Goal: Task Accomplishment & Management: Use online tool/utility

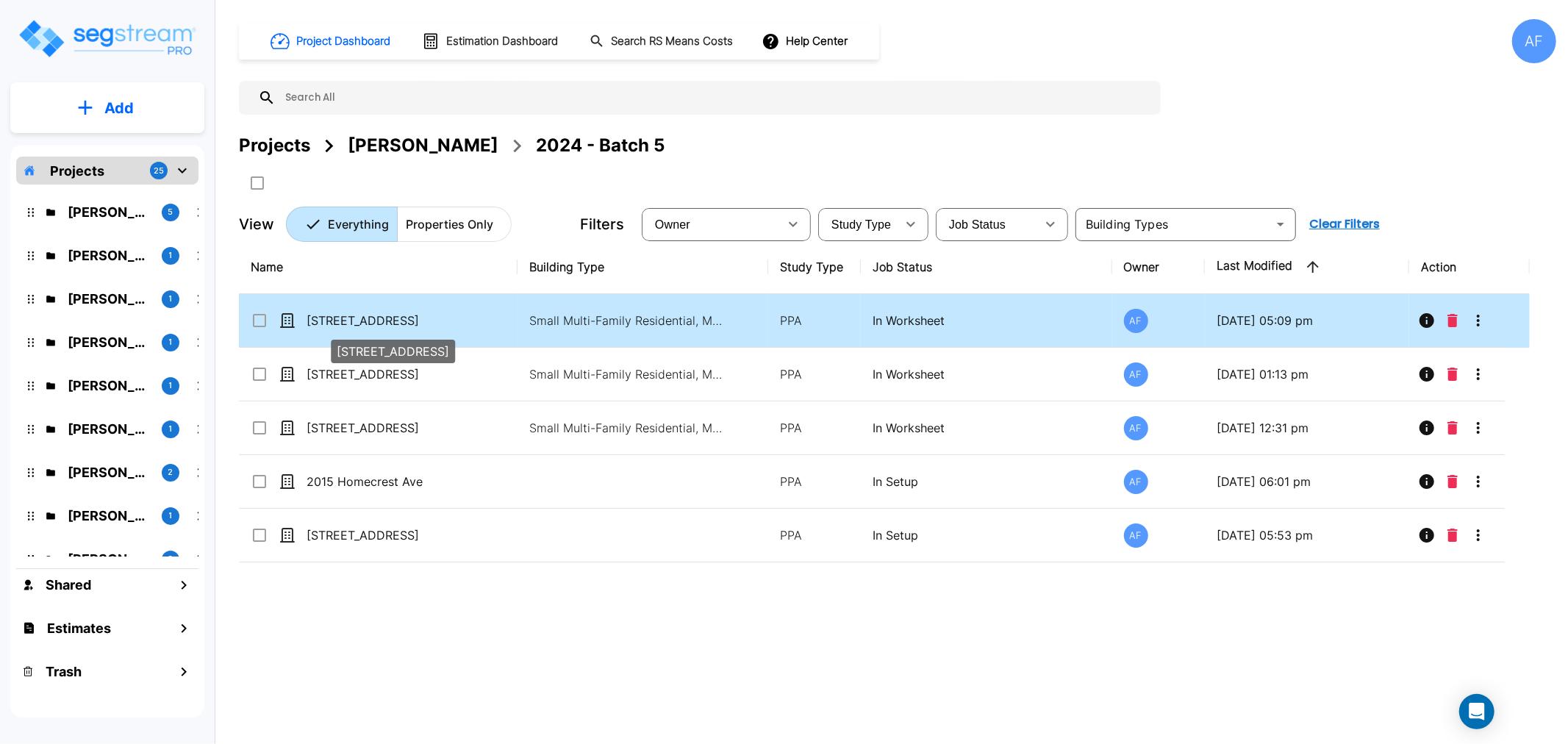
click at [334, 319] on p "[STREET_ADDRESS]" at bounding box center [380, 320] width 147 height 17
checkbox input "true"
click at [334, 319] on p "[STREET_ADDRESS]" at bounding box center [380, 320] width 147 height 17
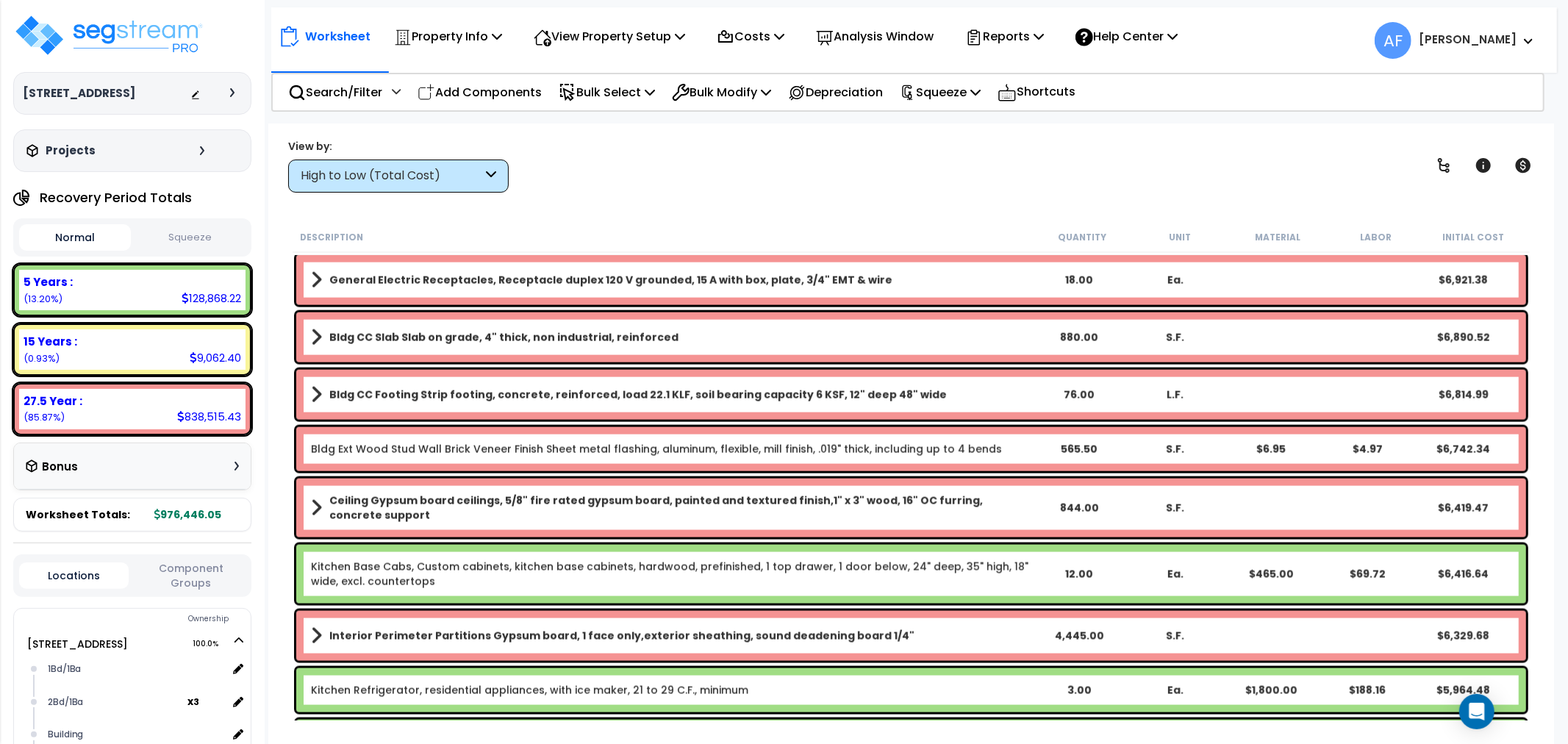
scroll to position [1960, 0]
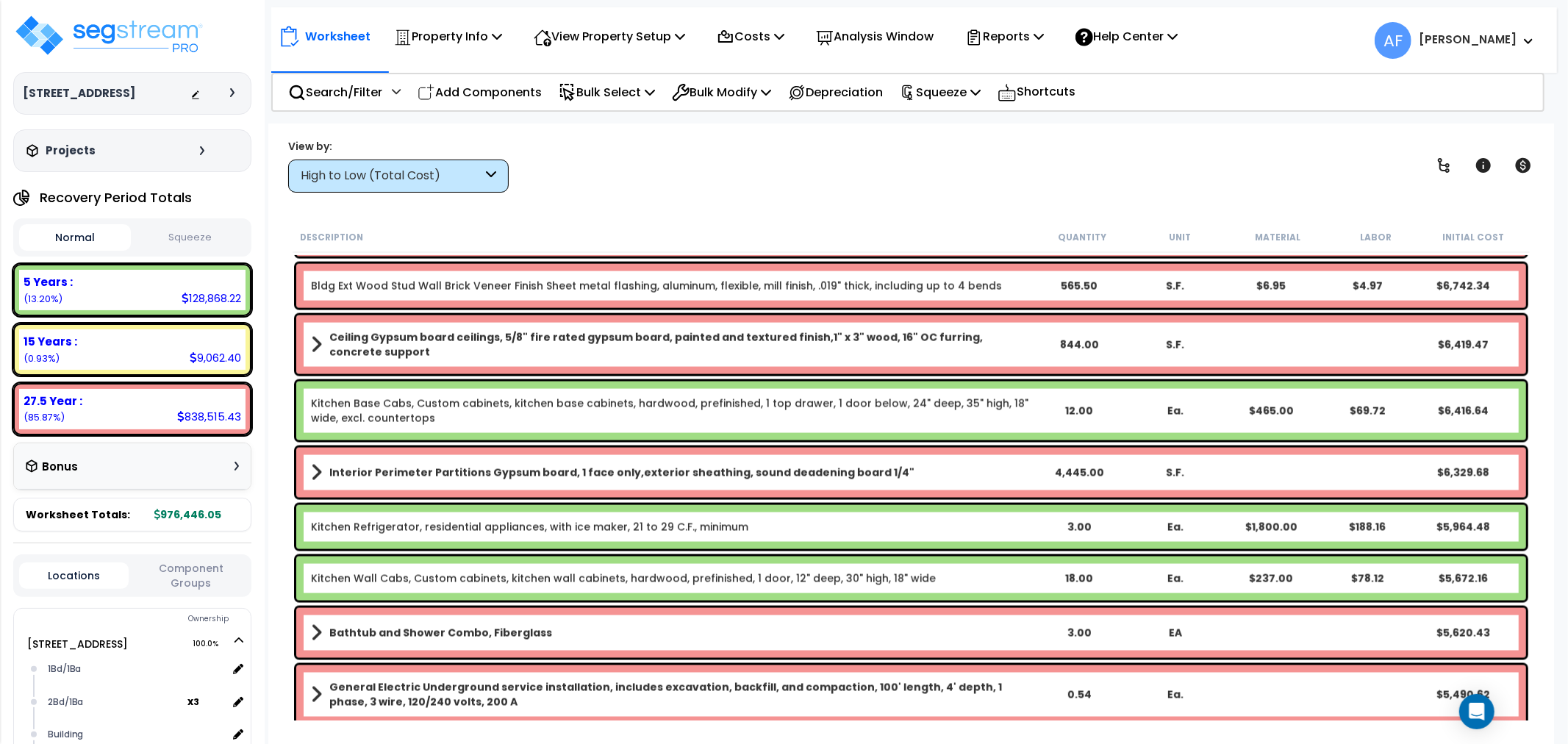
click at [429, 166] on div "High to Low (Total Cost)" at bounding box center [399, 176] width 220 height 33
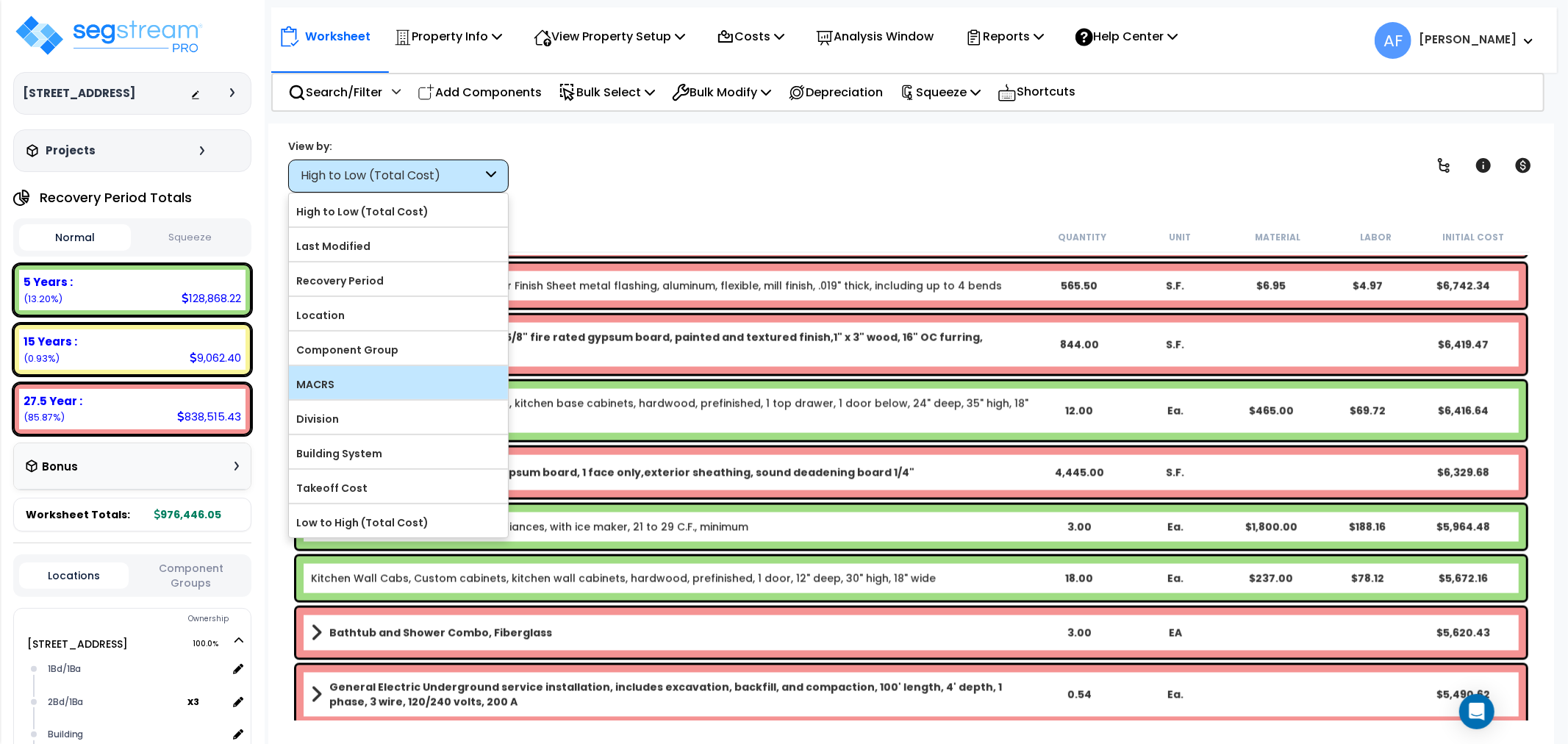
click at [341, 385] on label "MACRS" at bounding box center [399, 384] width 219 height 22
click at [0, 0] on input "MACRS" at bounding box center [0, 0] width 0 height 0
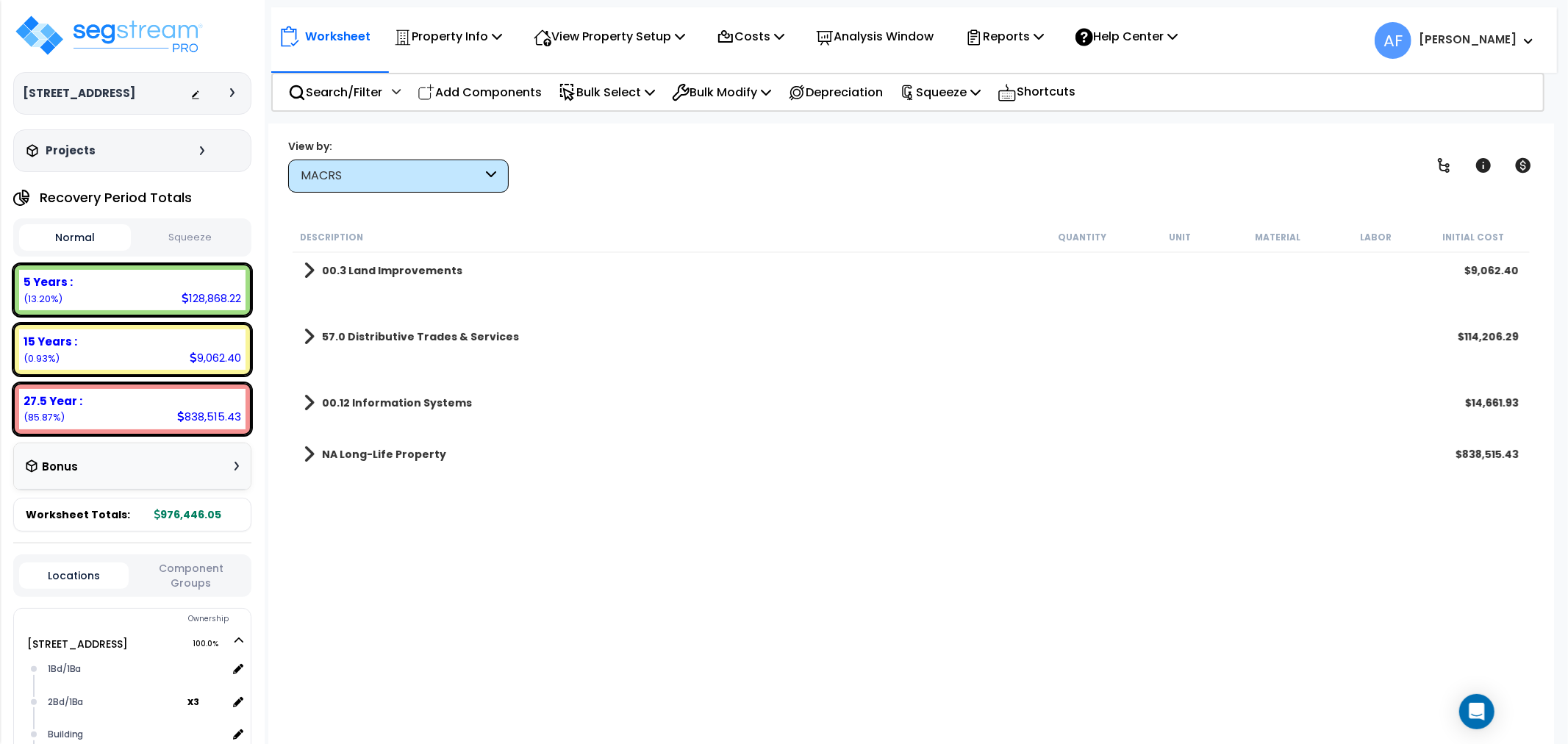
scroll to position [0, 0]
click at [310, 272] on span at bounding box center [309, 270] width 11 height 21
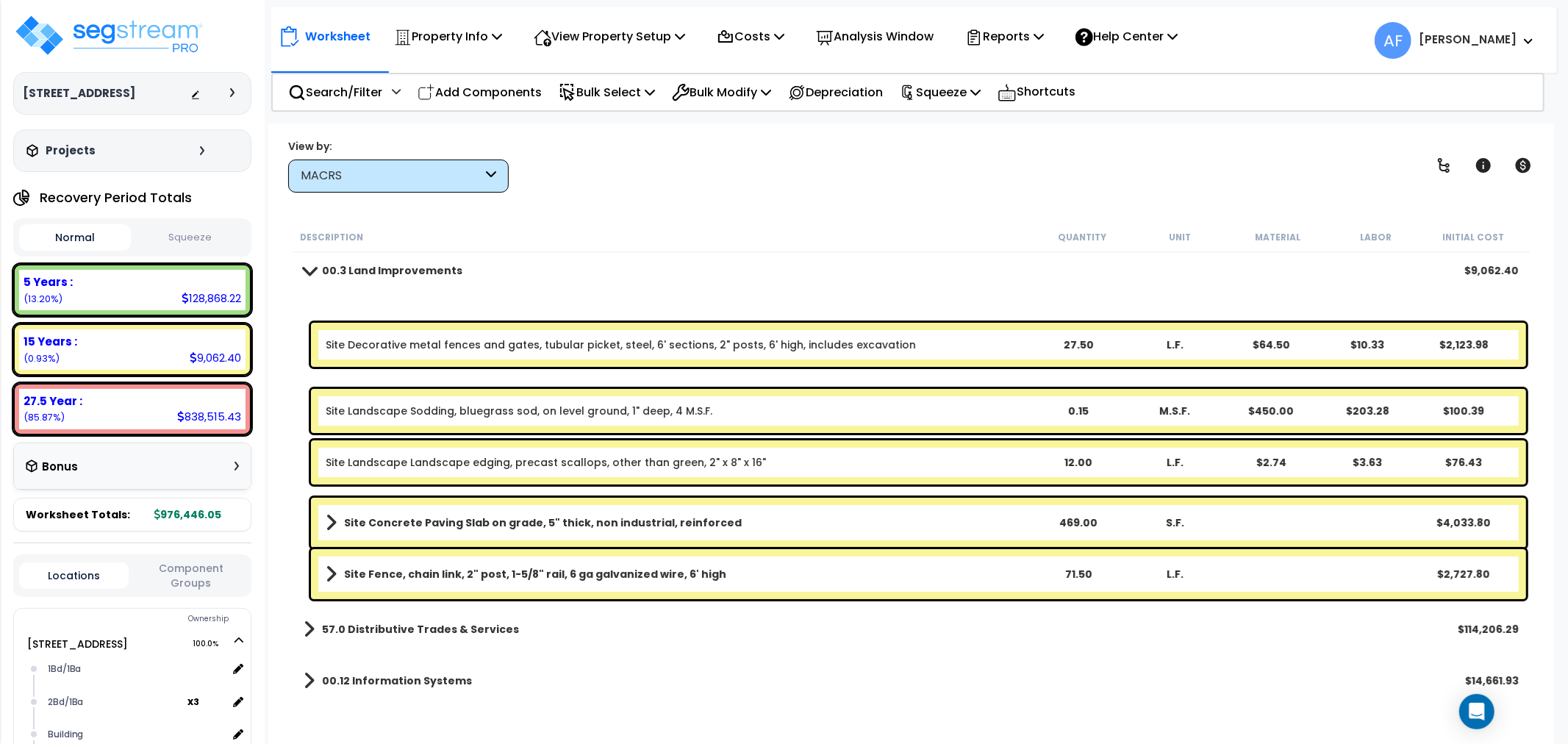
click at [303, 260] on link "00.3 Land Improvements" at bounding box center [383, 270] width 158 height 21
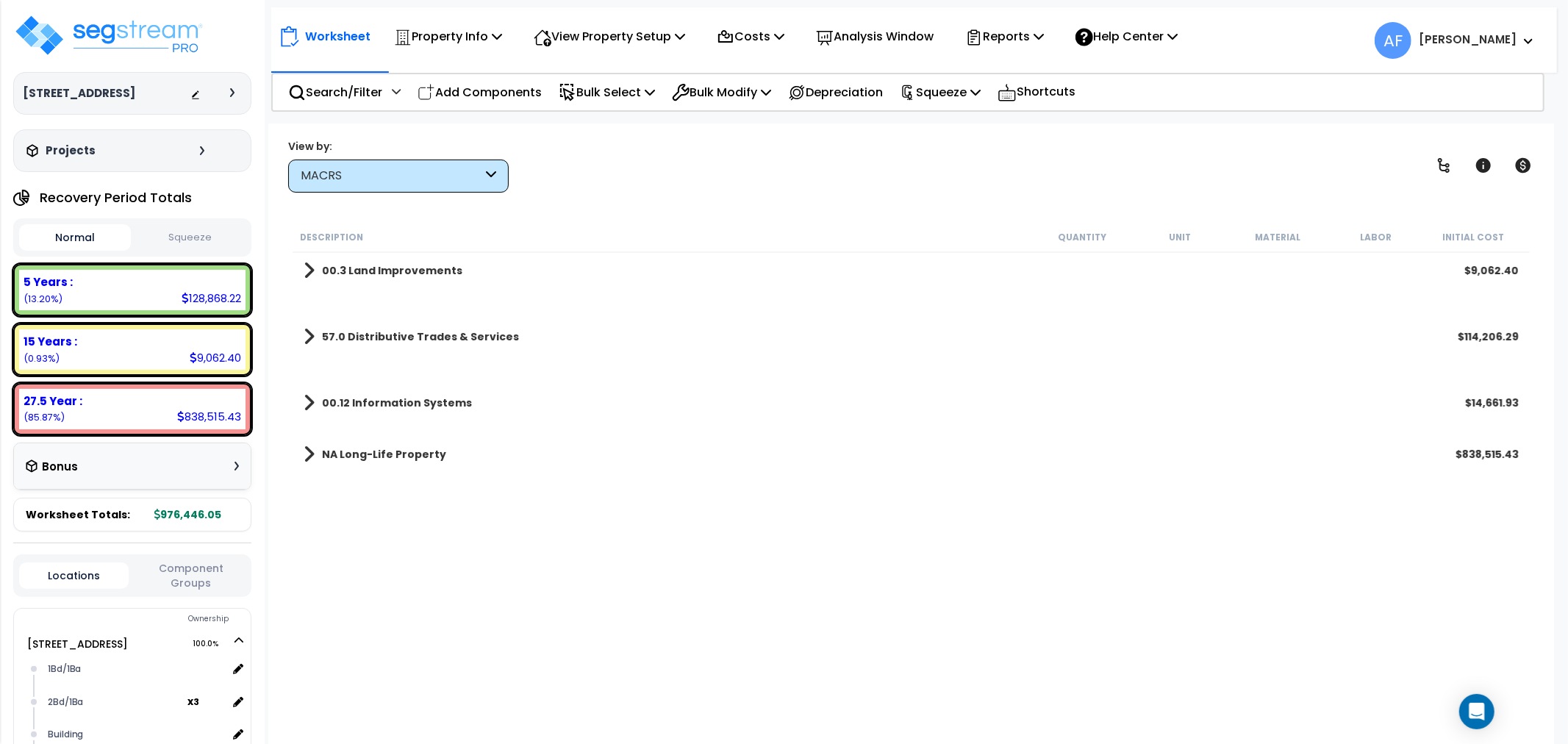
click at [310, 334] on span at bounding box center [309, 337] width 11 height 21
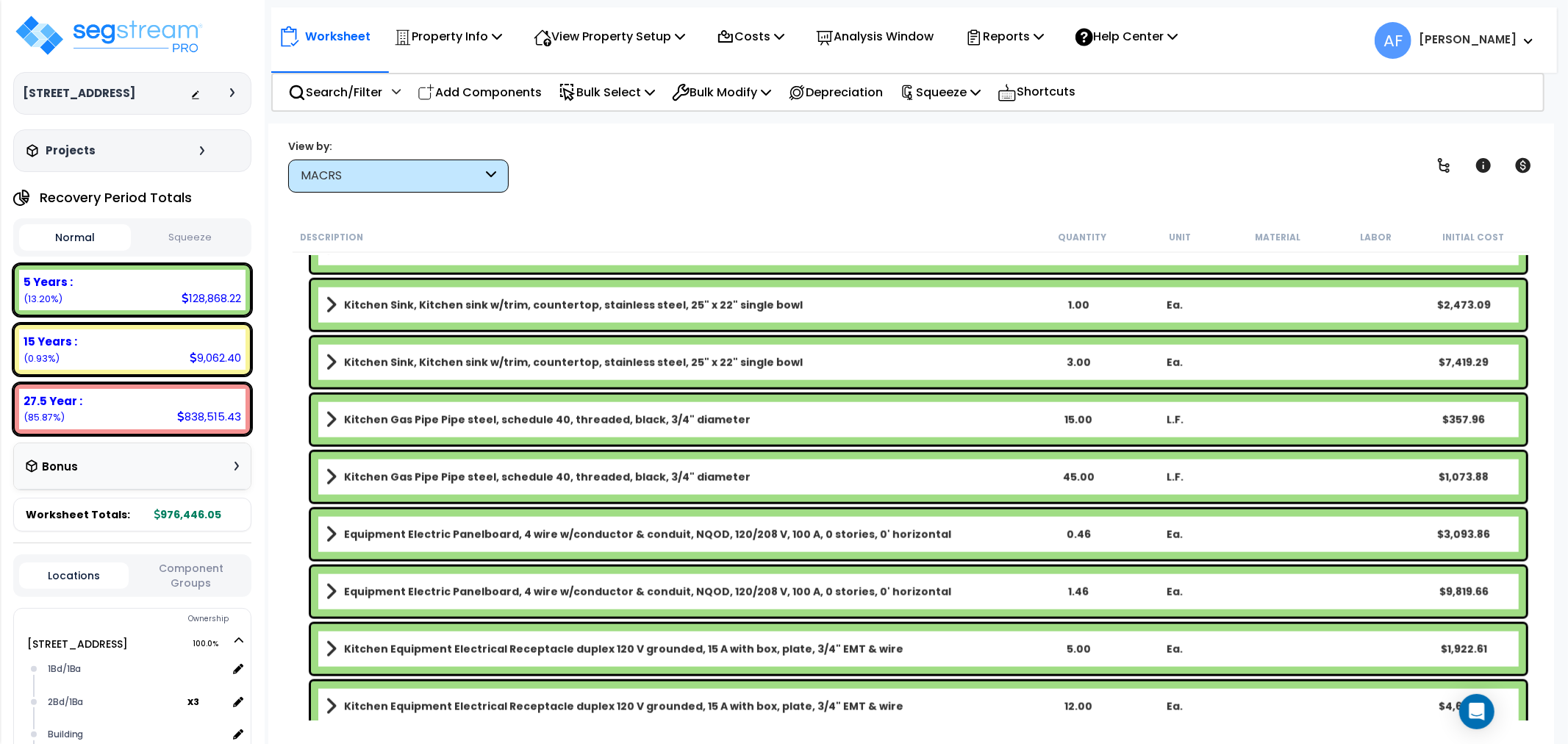
scroll to position [1615, 0]
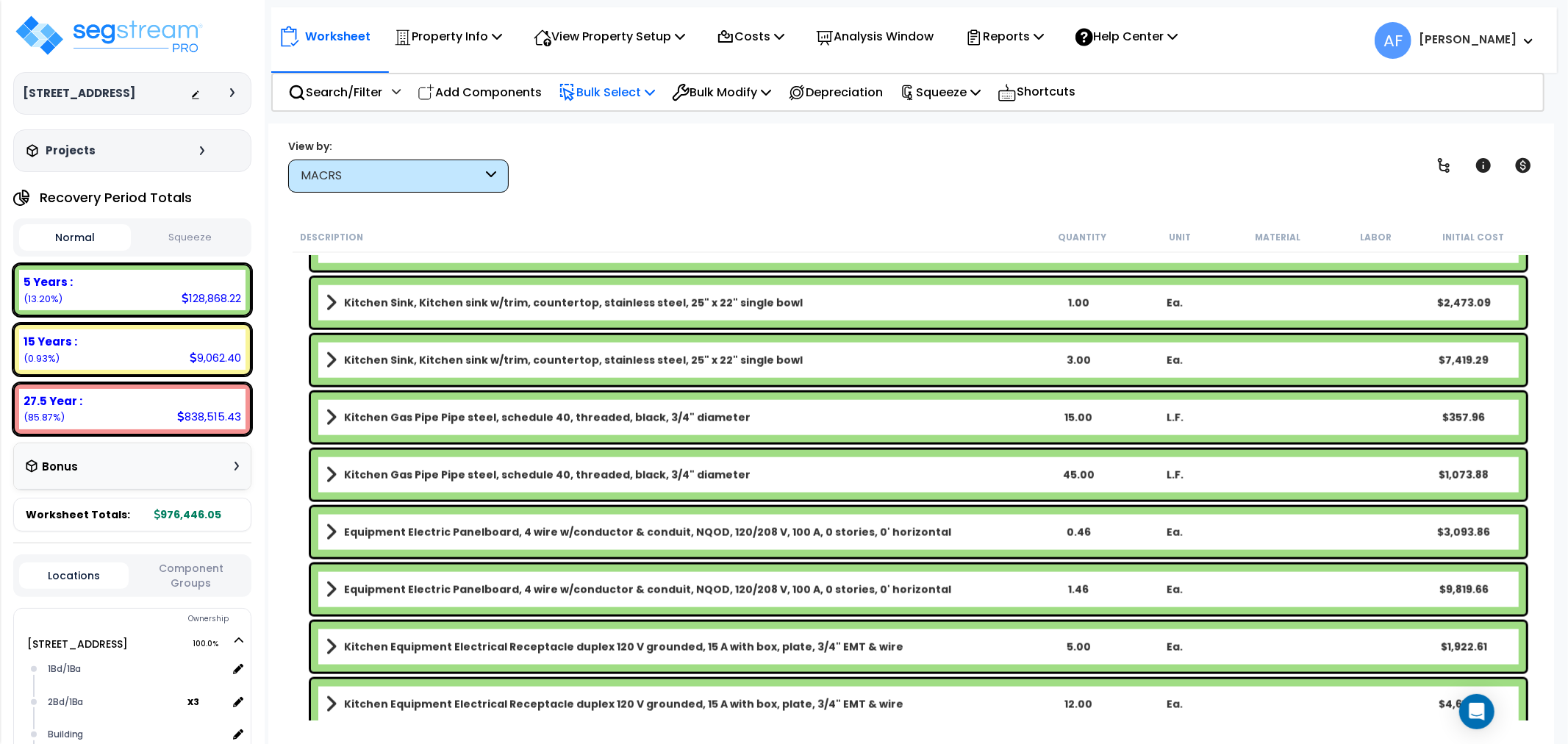
click at [630, 93] on p "Bulk Select" at bounding box center [607, 92] width 97 height 20
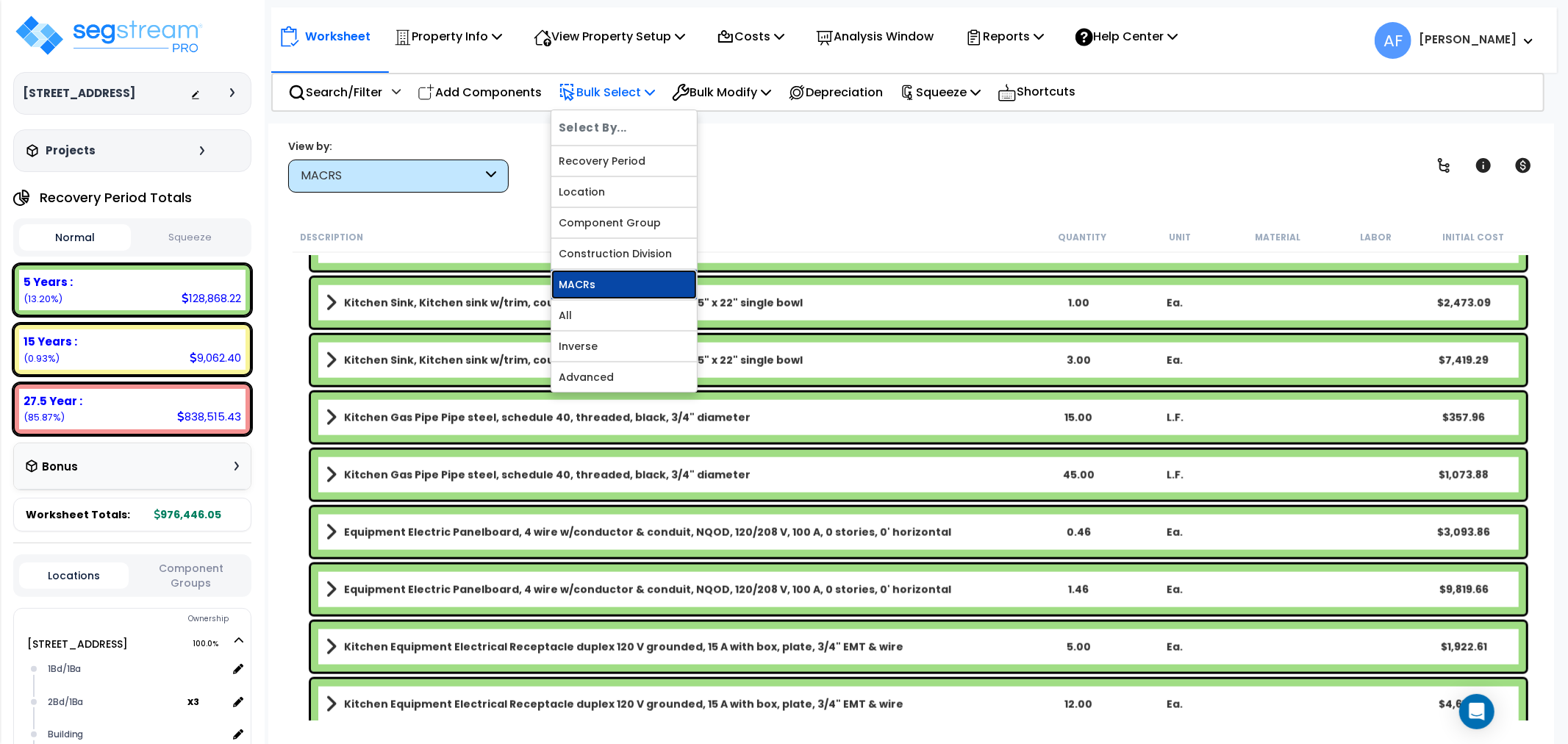
drag, startPoint x: 575, startPoint y: 273, endPoint x: 685, endPoint y: 294, distance: 112.0
click at [576, 273] on link "MACRs" at bounding box center [624, 284] width 146 height 29
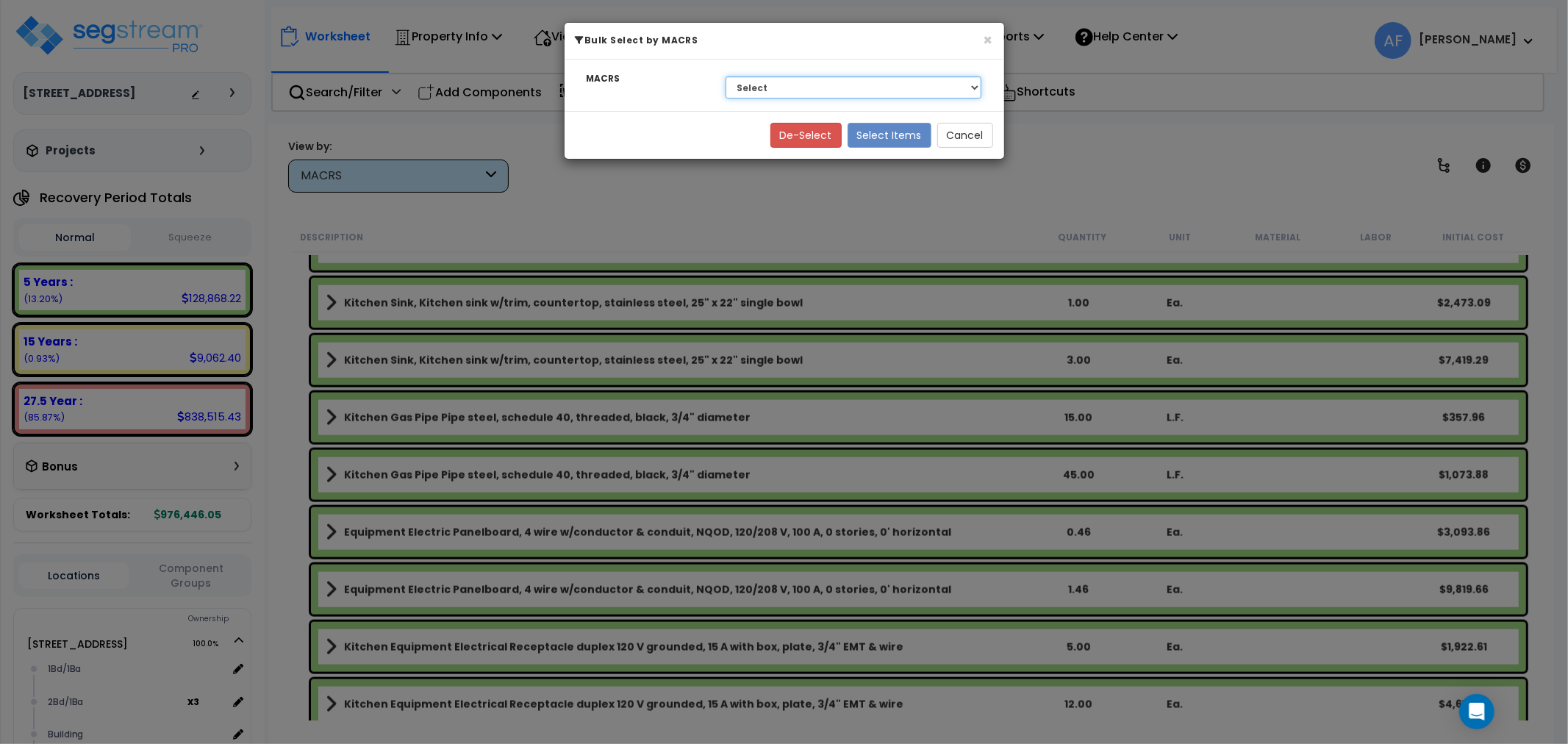
click at [836, 90] on select "Select 27.5 Year - NA - Long-Life Property 5 Years - 00.12 - Information System…" at bounding box center [854, 87] width 257 height 22
select select "3668"
click at [726, 76] on select "Select 27.5 Year - NA - Long-Life Property 5 Years - 00.12 - Information System…" at bounding box center [854, 87] width 257 height 22
click at [885, 119] on div "De-Select Select Items Cancel" at bounding box center [784, 135] width 440 height 48
click at [879, 129] on button "Select Items" at bounding box center [890, 135] width 84 height 25
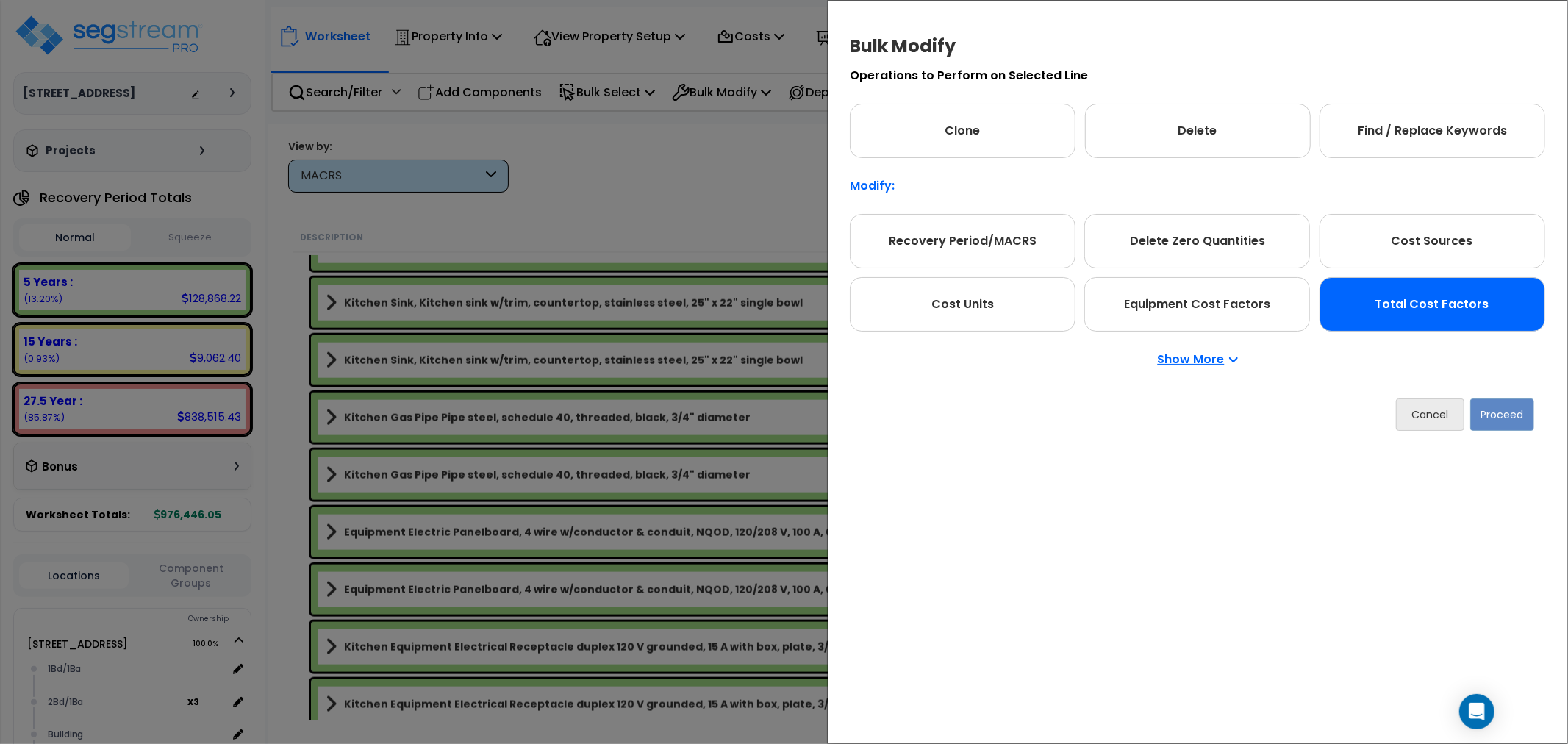
click at [1423, 288] on div "Total Cost Factors" at bounding box center [1432, 304] width 226 height 55
click at [1495, 423] on button "Proceed" at bounding box center [1502, 414] width 64 height 32
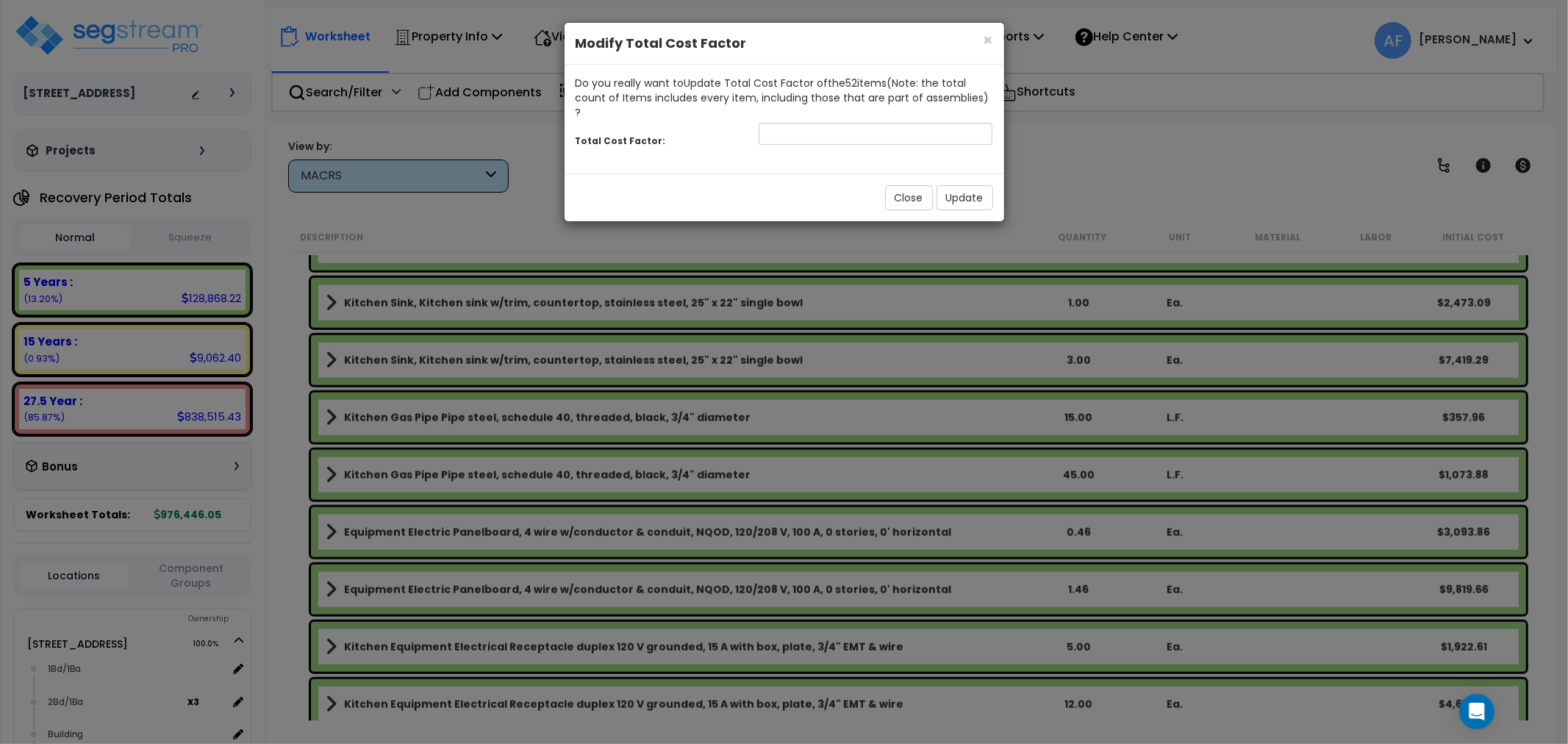
drag, startPoint x: 856, startPoint y: 107, endPoint x: 848, endPoint y: 119, distance: 14.4
click at [855, 120] on div "Total Cost Factor:" at bounding box center [784, 135] width 440 height 32
click at [848, 123] on input "number" at bounding box center [876, 134] width 235 height 22
type input "0.95"
click at [963, 189] on button "Update" at bounding box center [964, 198] width 56 height 25
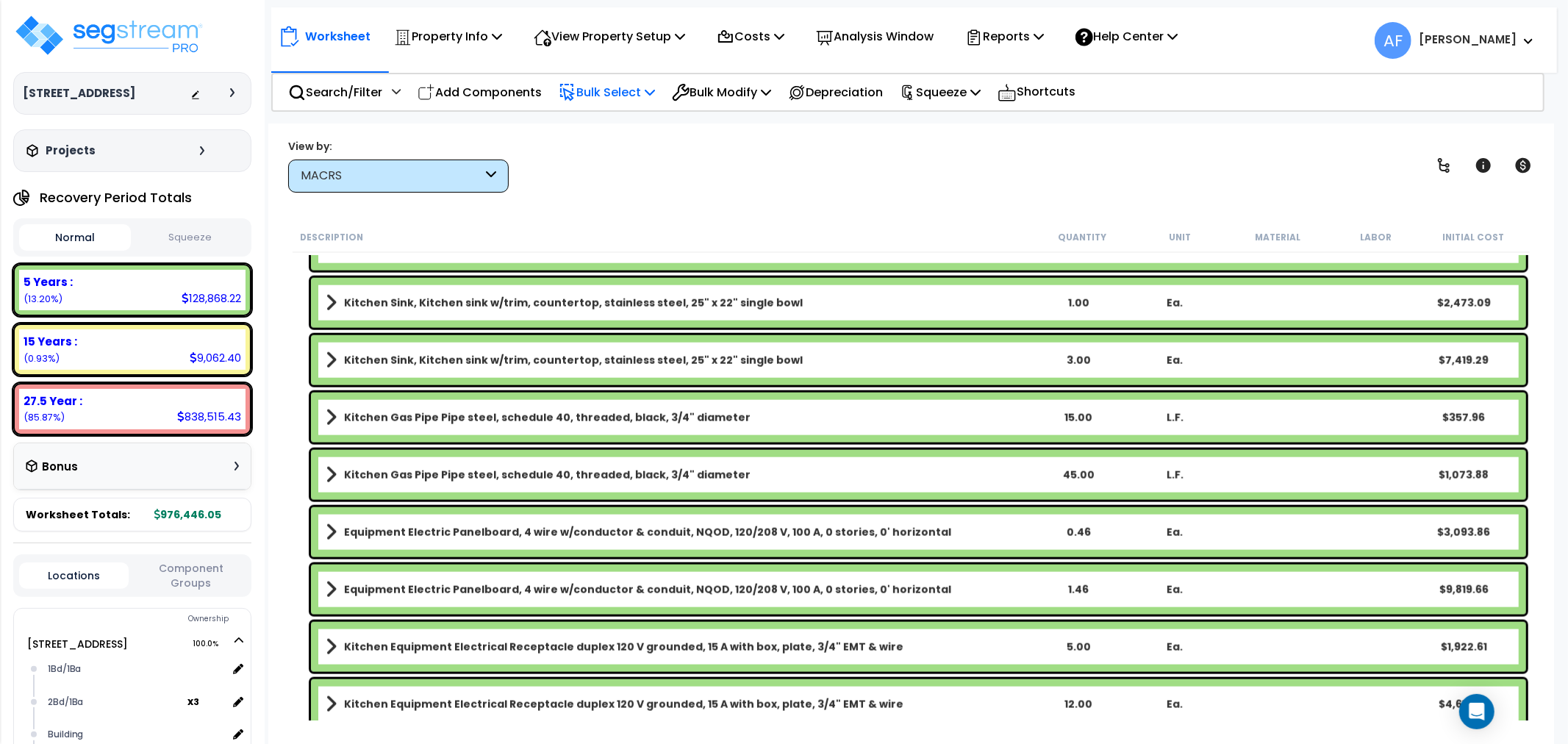
click at [612, 88] on p "Bulk Select" at bounding box center [607, 92] width 97 height 20
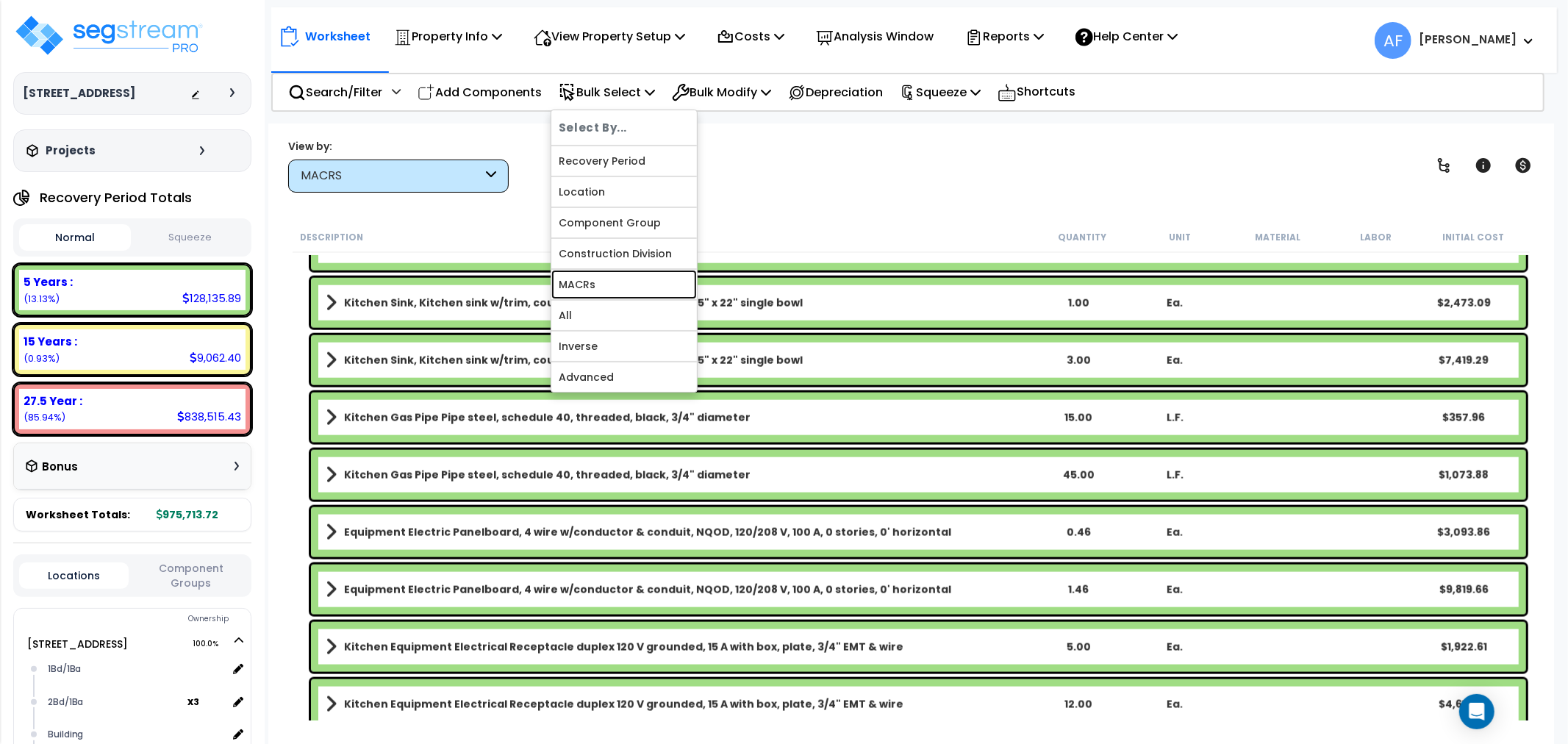
drag, startPoint x: 588, startPoint y: 284, endPoint x: 626, endPoint y: 282, distance: 38.1
click at [589, 284] on link "MACRs" at bounding box center [624, 284] width 146 height 29
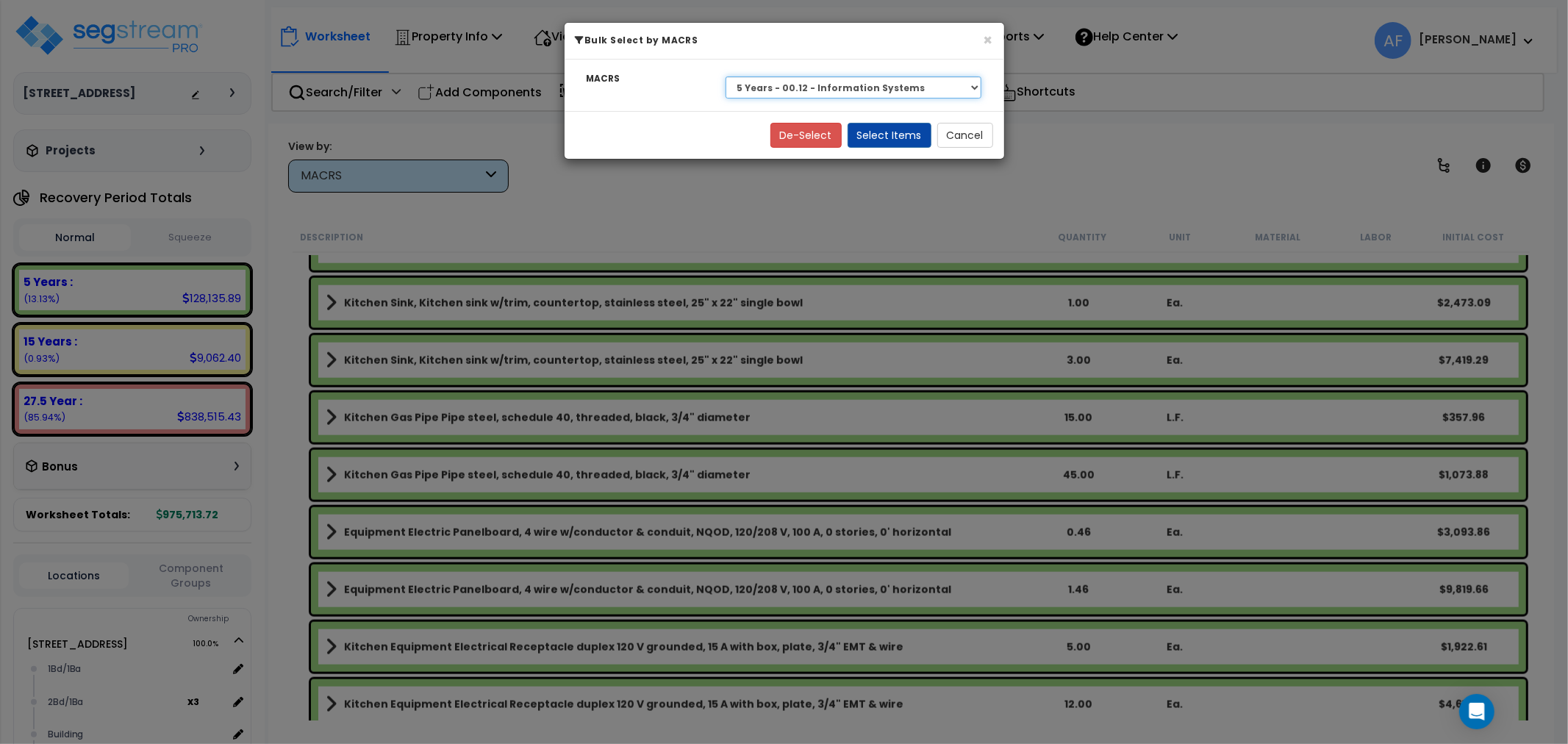
drag, startPoint x: 907, startPoint y: 89, endPoint x: 902, endPoint y: 97, distance: 9.4
click at [907, 89] on select "Select 27.5 Year - NA - Long-Life Property 5 Years - 00.12 - Information System…" at bounding box center [854, 87] width 257 height 22
click at [726, 76] on select "Select 27.5 Year - NA - Long-Life Property 5 Years - 00.12 - Information System…" at bounding box center [854, 87] width 257 height 22
click at [888, 134] on button "Select Items" at bounding box center [890, 135] width 84 height 25
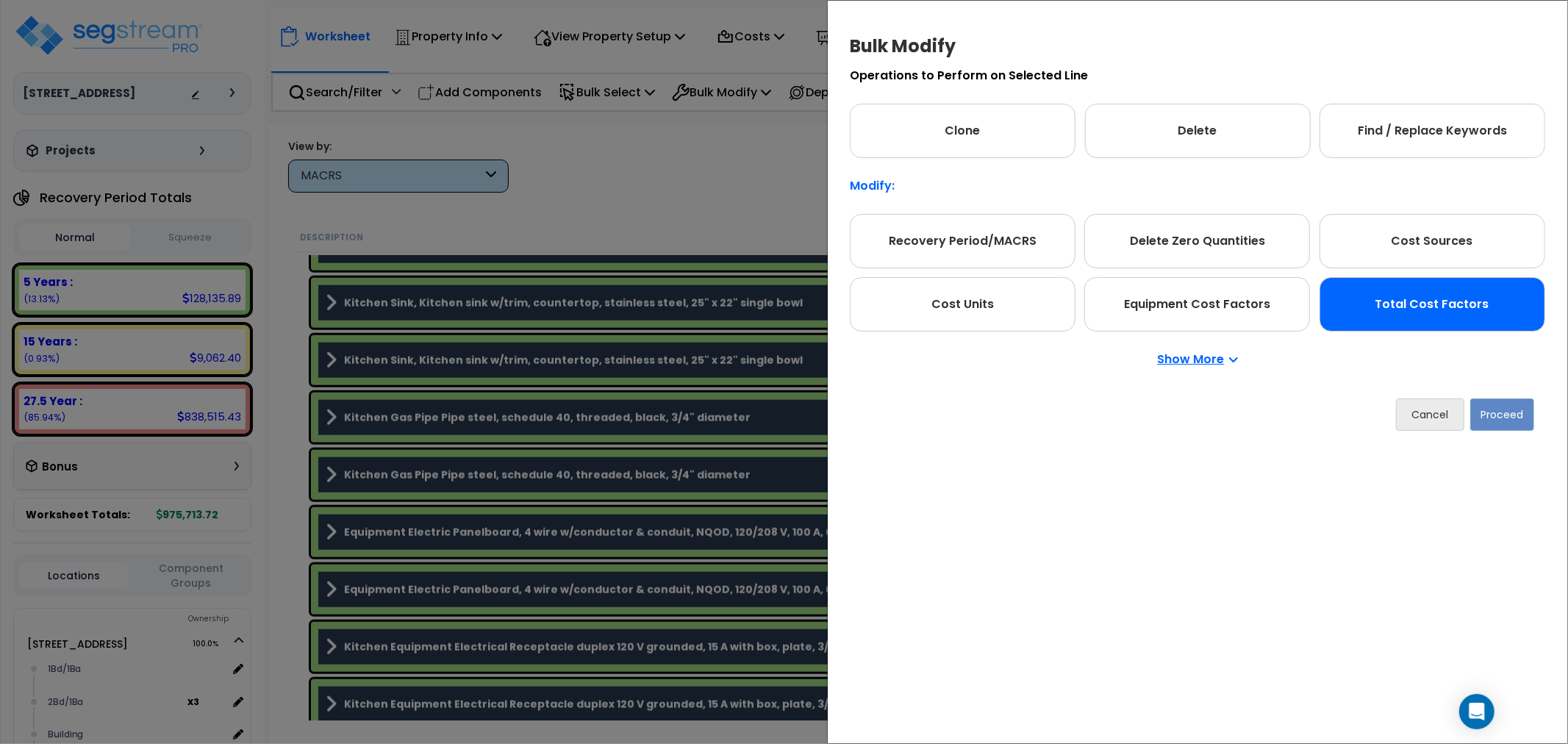
click at [1444, 300] on div "Total Cost Factors" at bounding box center [1432, 304] width 226 height 55
click at [1485, 402] on button "Proceed" at bounding box center [1502, 414] width 64 height 32
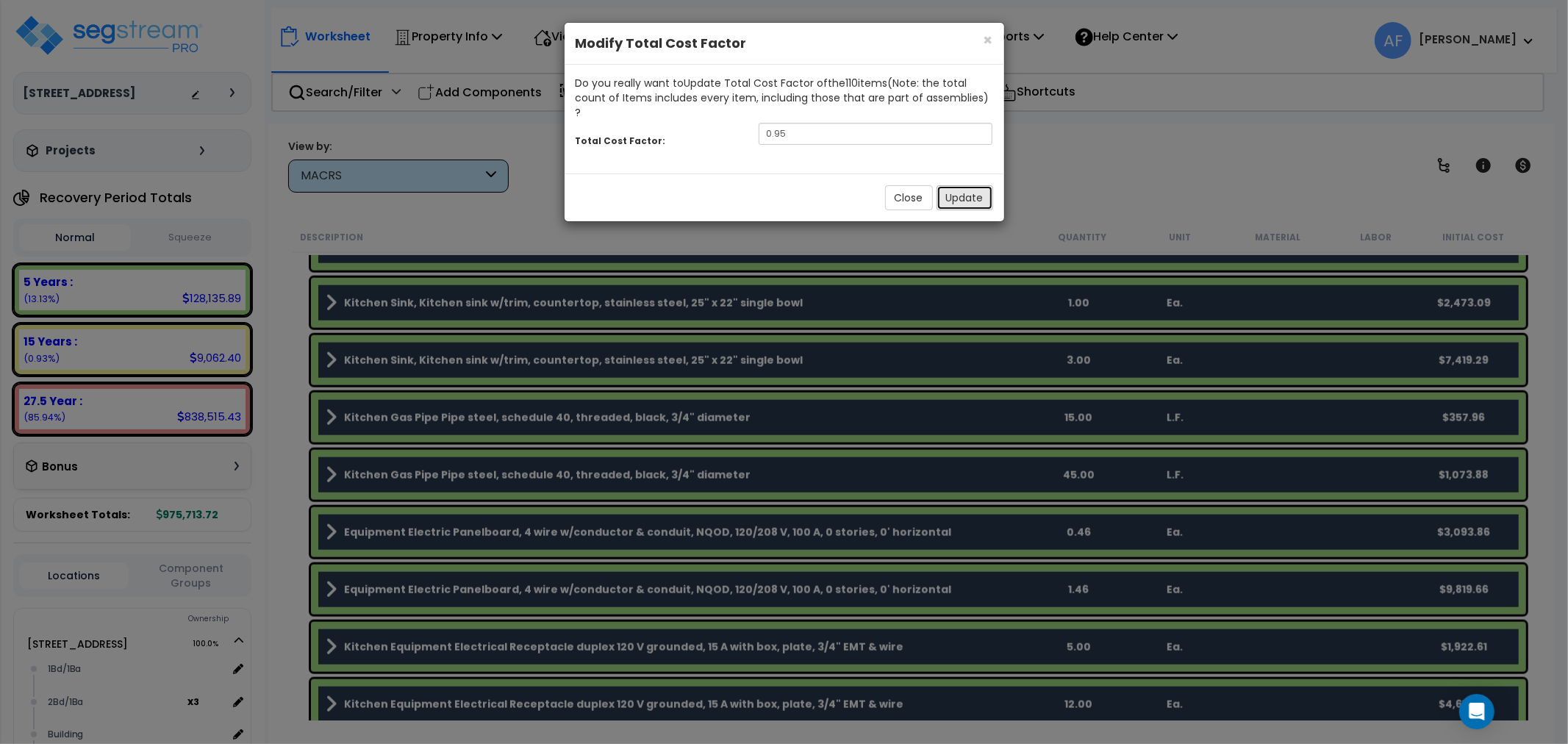
click at [952, 185] on button "Update" at bounding box center [964, 198] width 56 height 25
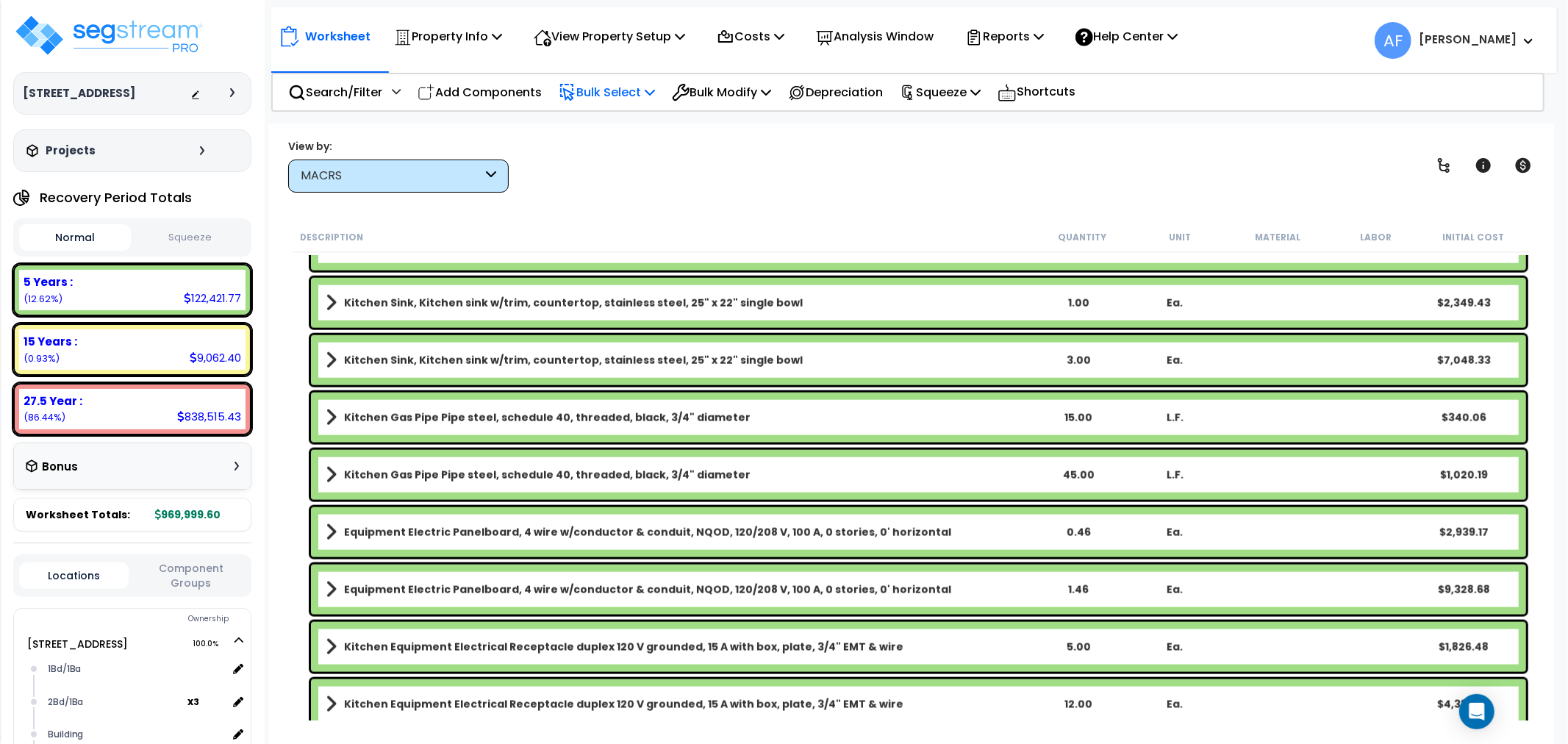
drag, startPoint x: 607, startPoint y: 89, endPoint x: 613, endPoint y: 98, distance: 10.8
click at [608, 88] on p "Bulk Select" at bounding box center [607, 92] width 97 height 20
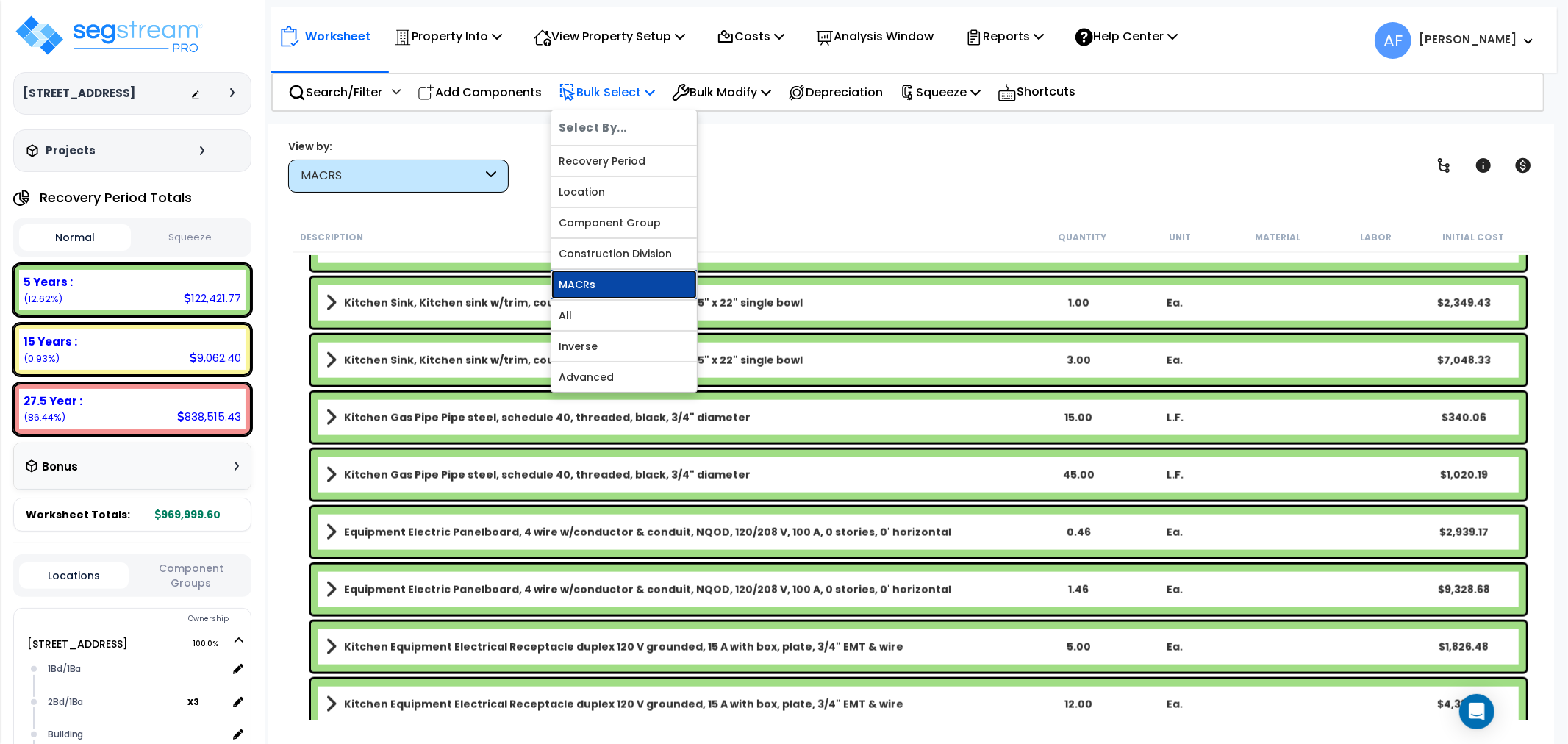
click at [601, 273] on link "MACRs" at bounding box center [624, 284] width 146 height 29
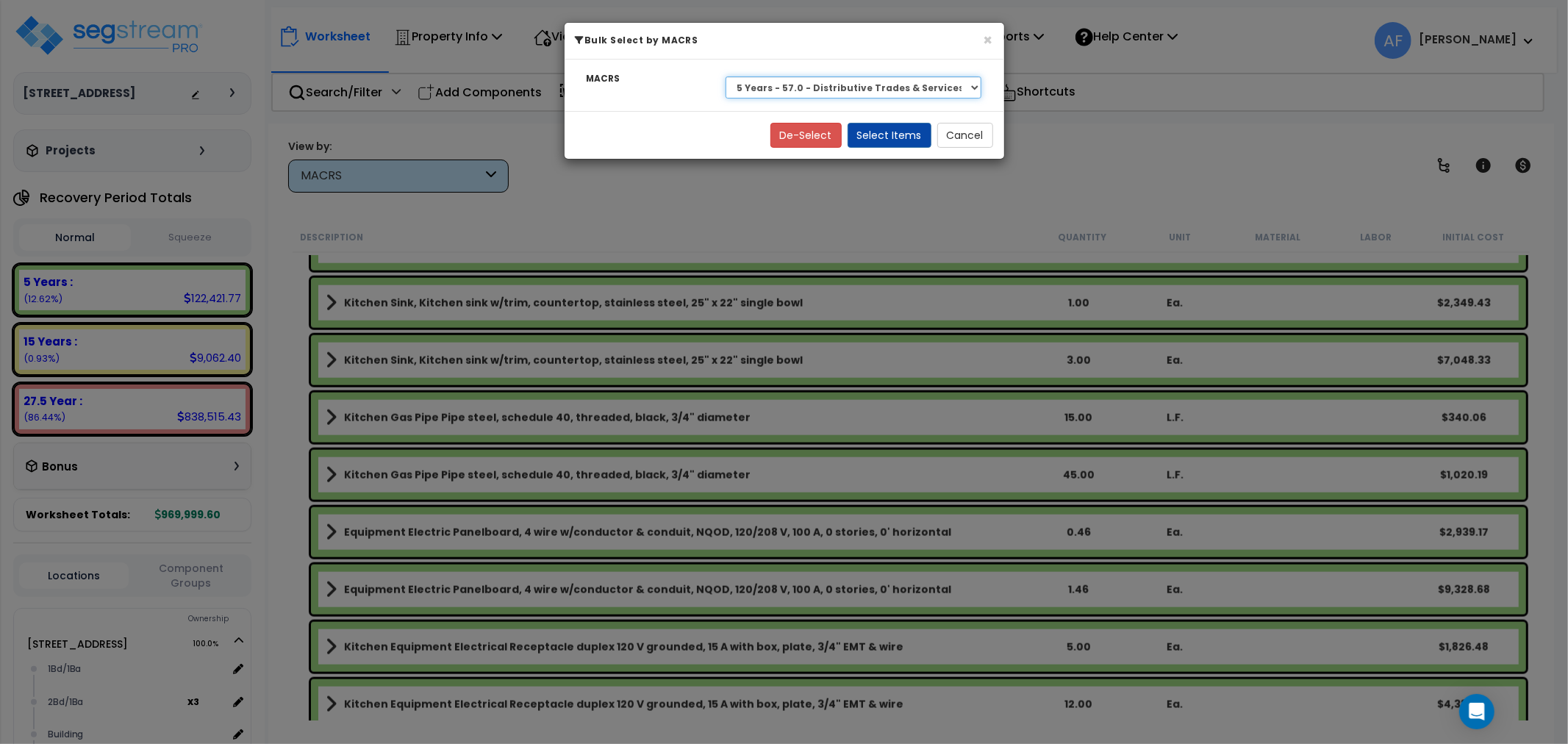
click at [921, 82] on select "Select 27.5 Year - NA - Long-Life Property 5 Years - 00.12 - Information System…" at bounding box center [854, 87] width 257 height 22
click at [726, 76] on select "Select 27.5 Year - NA - Long-Life Property 5 Years - 00.12 - Information System…" at bounding box center [854, 87] width 257 height 22
click at [879, 135] on button "Select Items" at bounding box center [890, 135] width 84 height 25
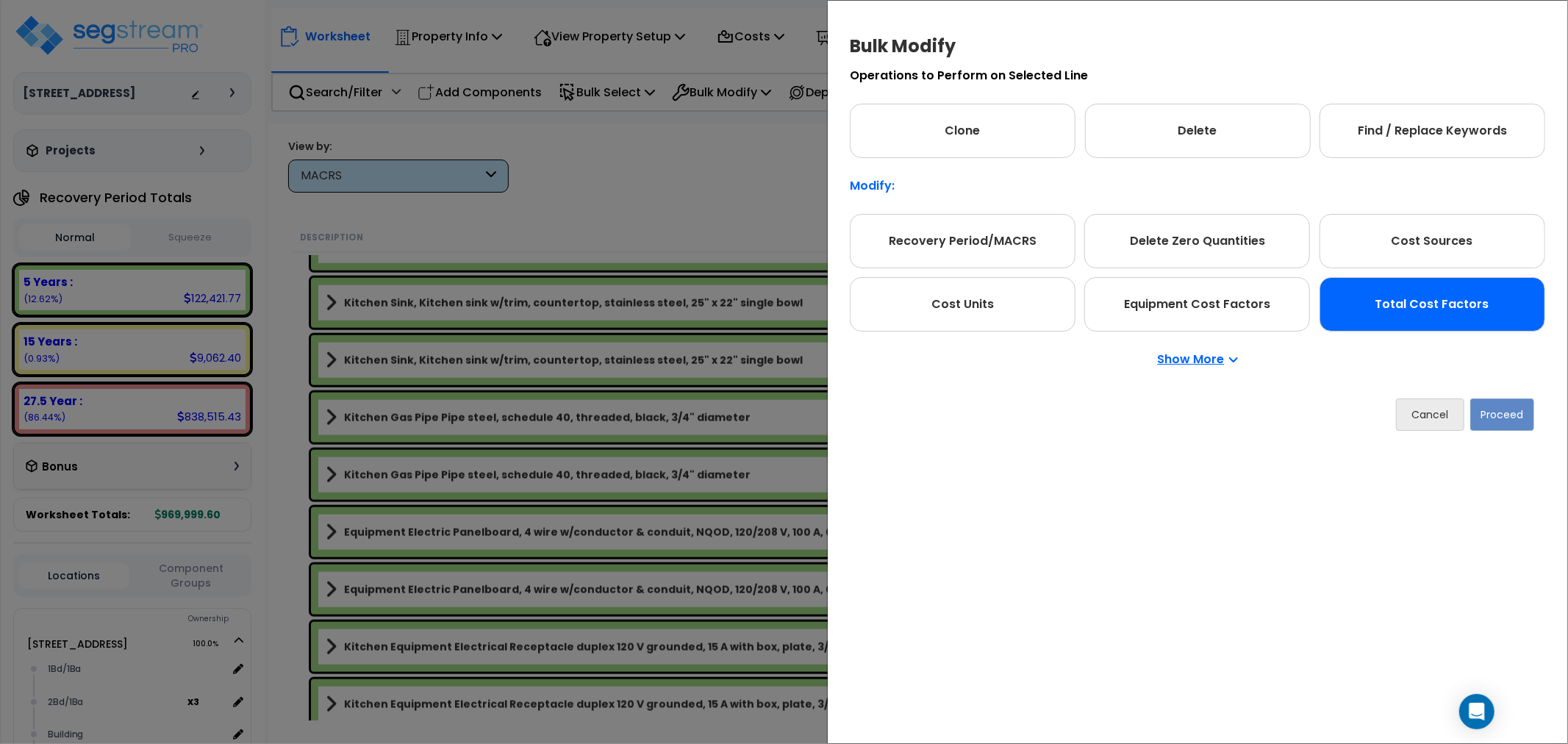
click at [1438, 319] on div "Total Cost Factors" at bounding box center [1432, 304] width 226 height 55
click at [1489, 414] on button "Proceed" at bounding box center [1502, 414] width 64 height 32
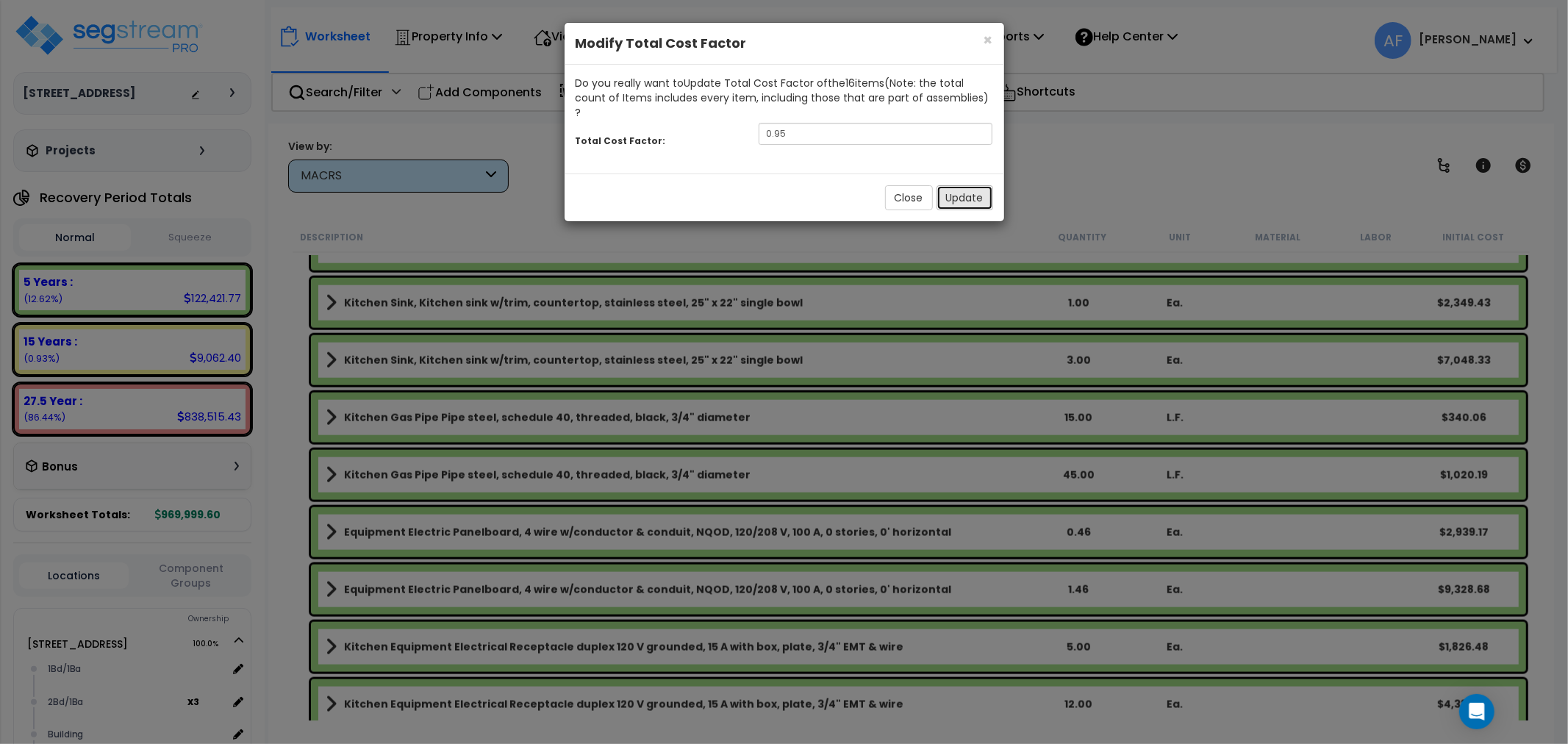
click at [989, 185] on button "Update" at bounding box center [964, 198] width 56 height 25
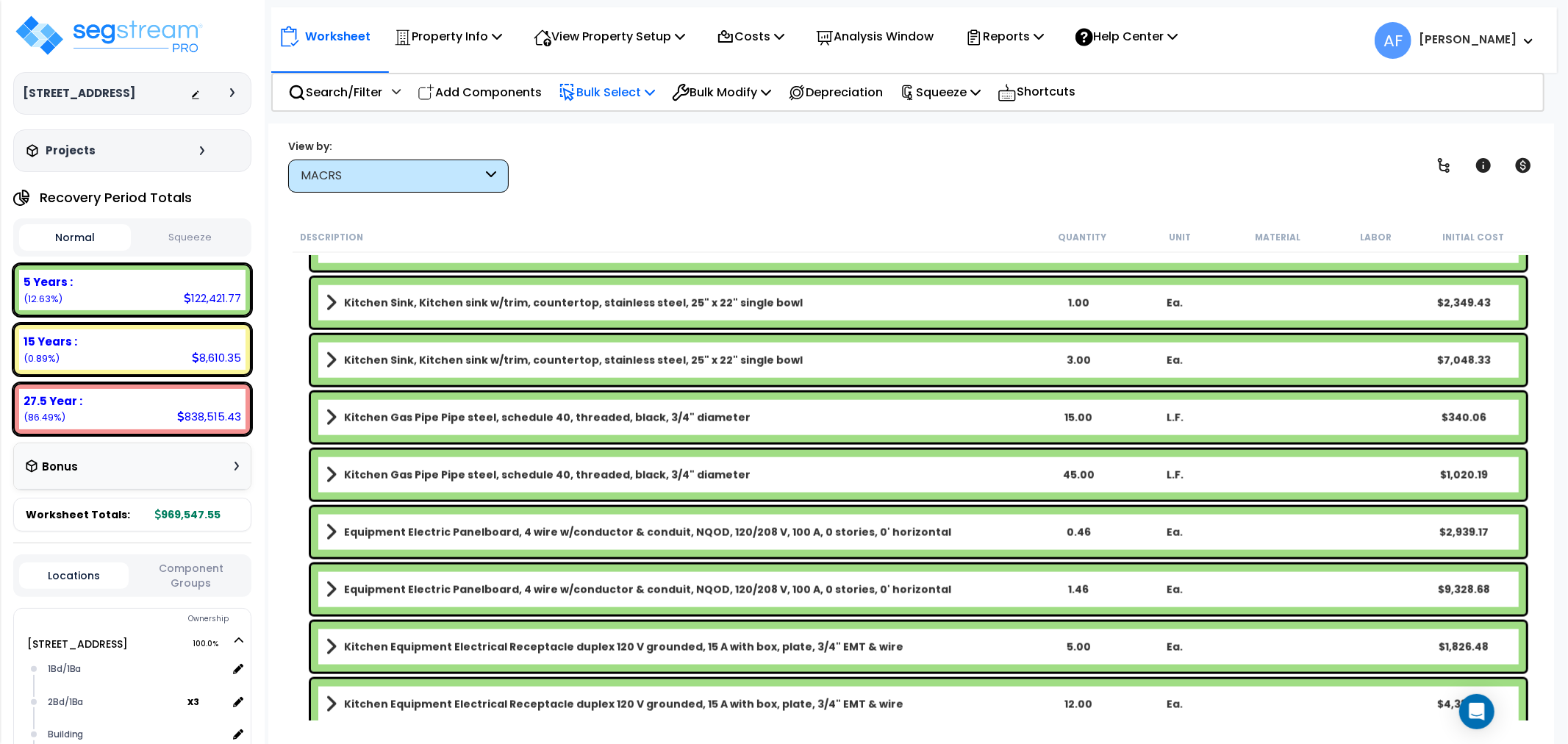
click at [609, 79] on div "Bulk Select" at bounding box center [607, 93] width 97 height 35
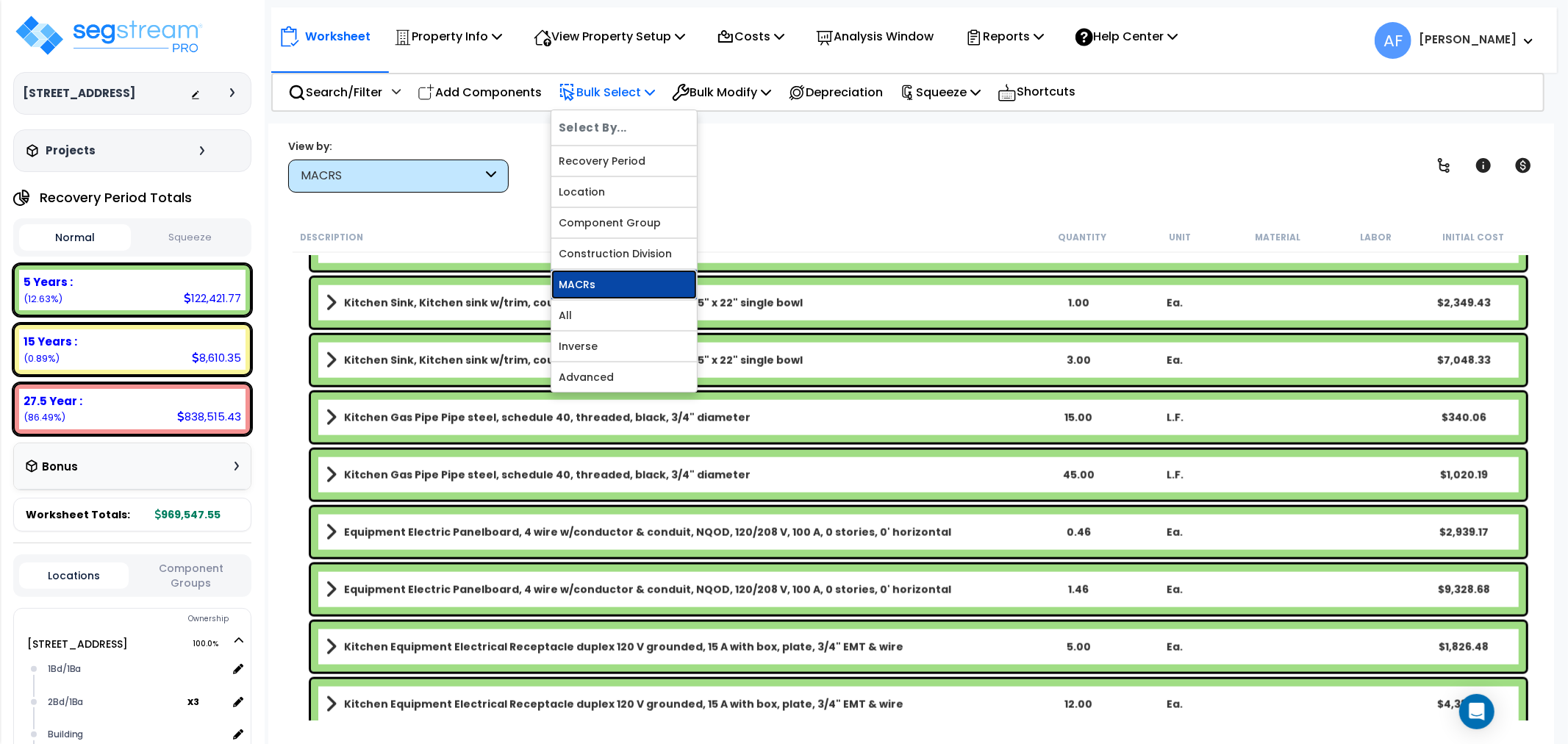
click at [585, 291] on link "MACRs" at bounding box center [624, 284] width 146 height 29
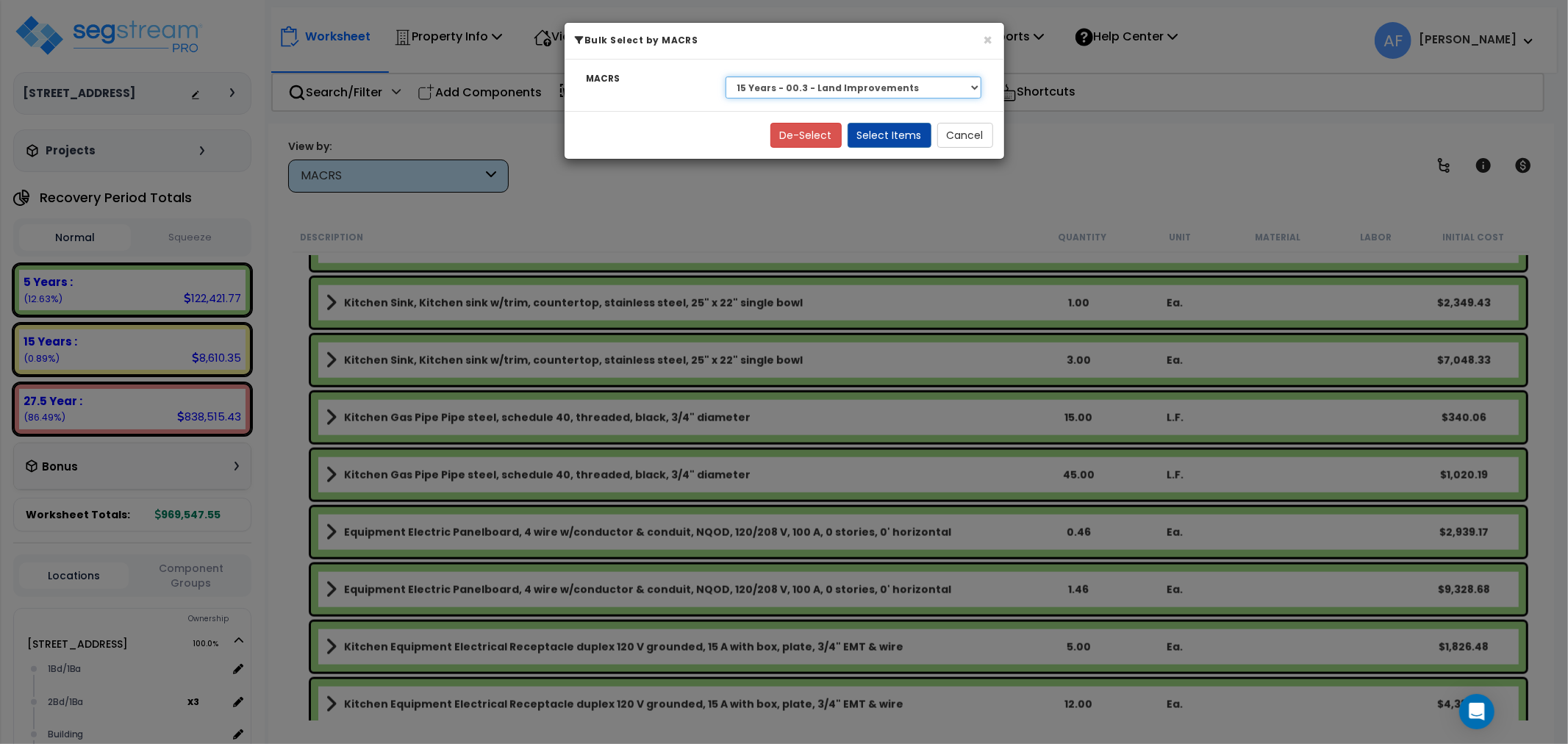
click at [799, 81] on select "Select 27.5 Year - NA - Long-Life Property 5 Years - 00.12 - Information System…" at bounding box center [854, 87] width 257 height 22
select select "3669"
click at [726, 76] on select "Select 27.5 Year - NA - Long-Life Property 5 Years - 00.12 - Information System…" at bounding box center [854, 87] width 257 height 22
click at [909, 133] on button "Select Items" at bounding box center [890, 135] width 84 height 25
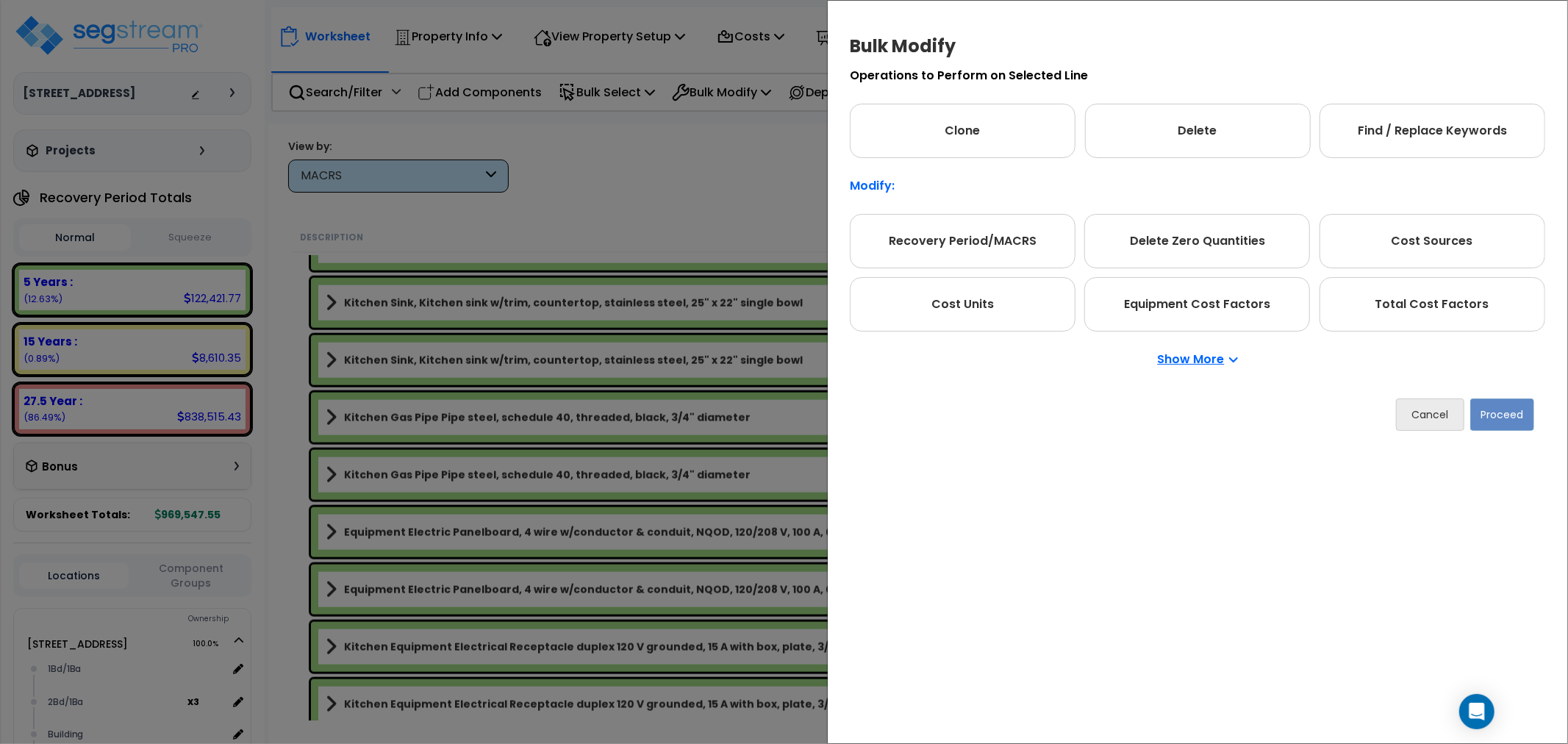
drag, startPoint x: 1451, startPoint y: 295, endPoint x: 1472, endPoint y: 381, distance: 88.5
click at [1451, 295] on div "Total Cost Factors" at bounding box center [1432, 304] width 226 height 55
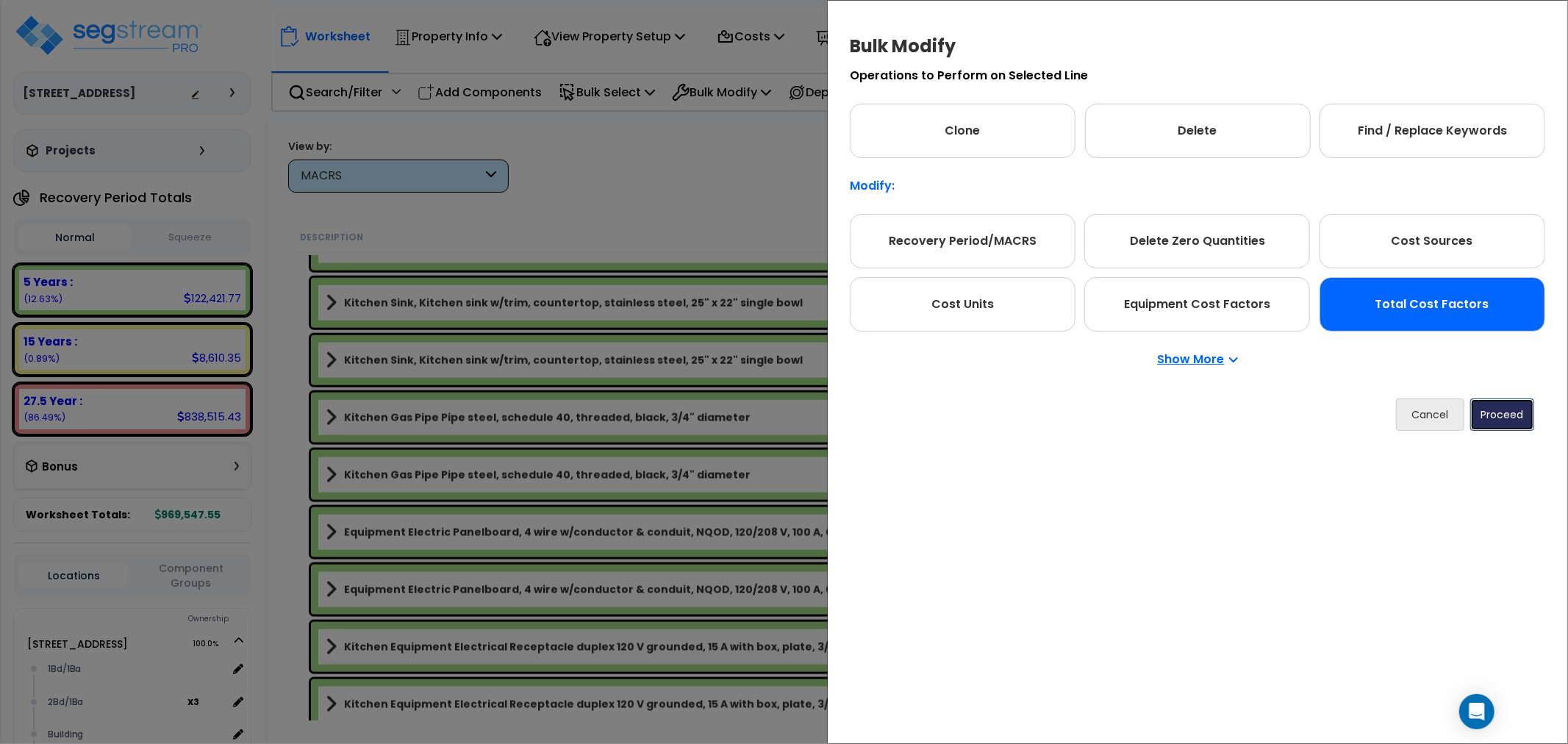
click at [1502, 406] on button "Proceed" at bounding box center [1502, 414] width 64 height 32
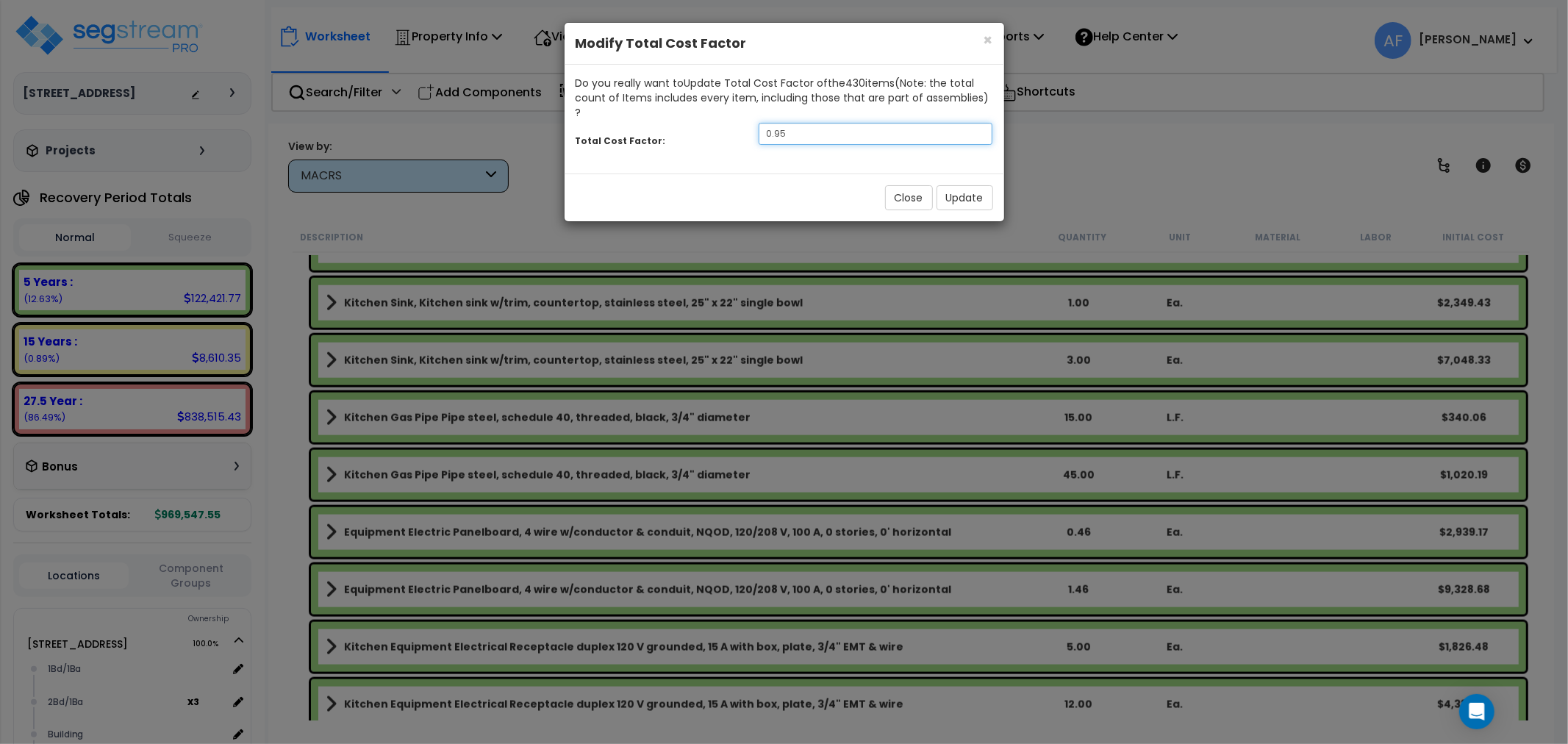
drag, startPoint x: 816, startPoint y: 118, endPoint x: 790, endPoint y: 122, distance: 26.3
click at [790, 123] on input "0.95" at bounding box center [876, 134] width 235 height 22
type input "0.6"
click at [959, 185] on button "Update" at bounding box center [964, 198] width 56 height 25
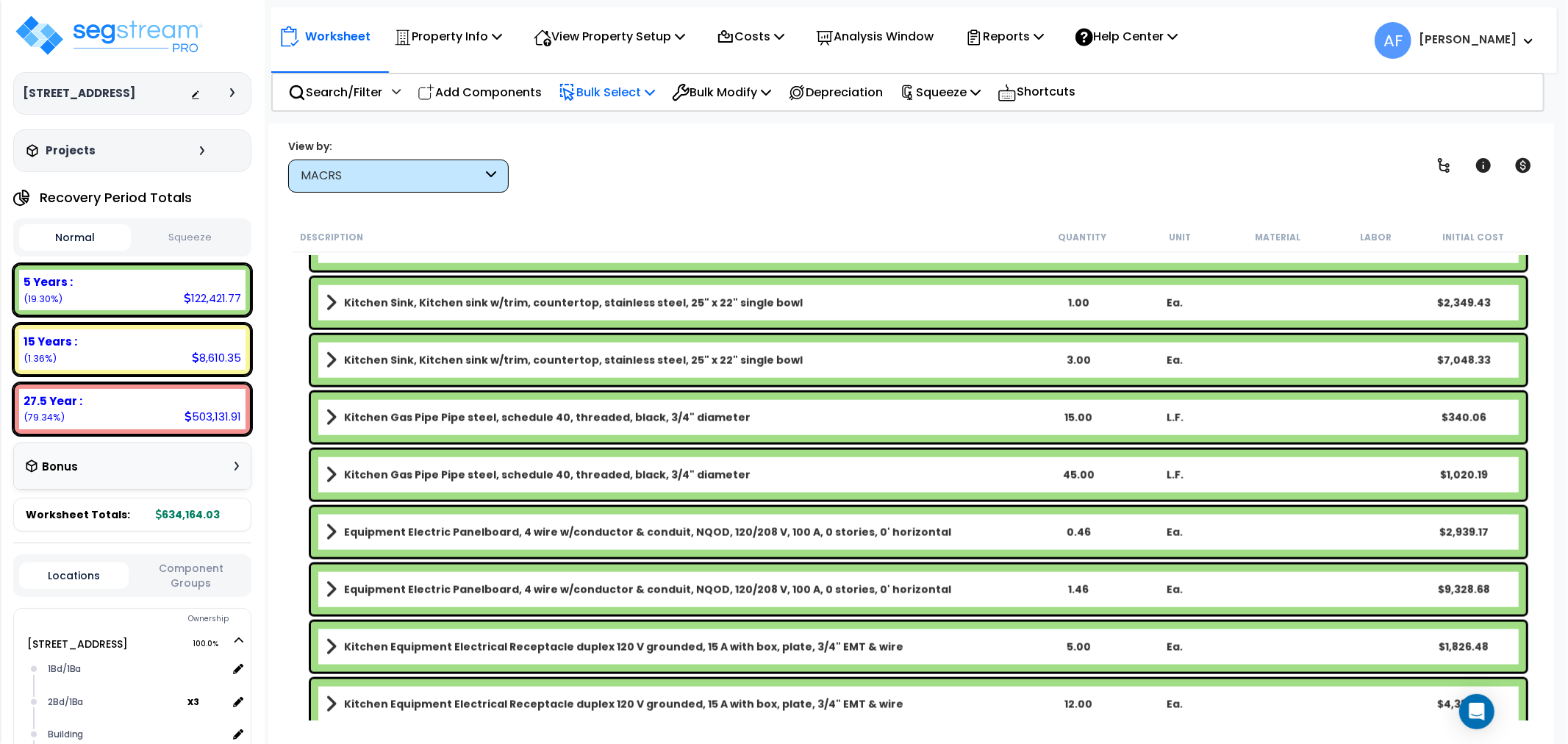
click at [625, 88] on p "Bulk Select" at bounding box center [607, 92] width 97 height 20
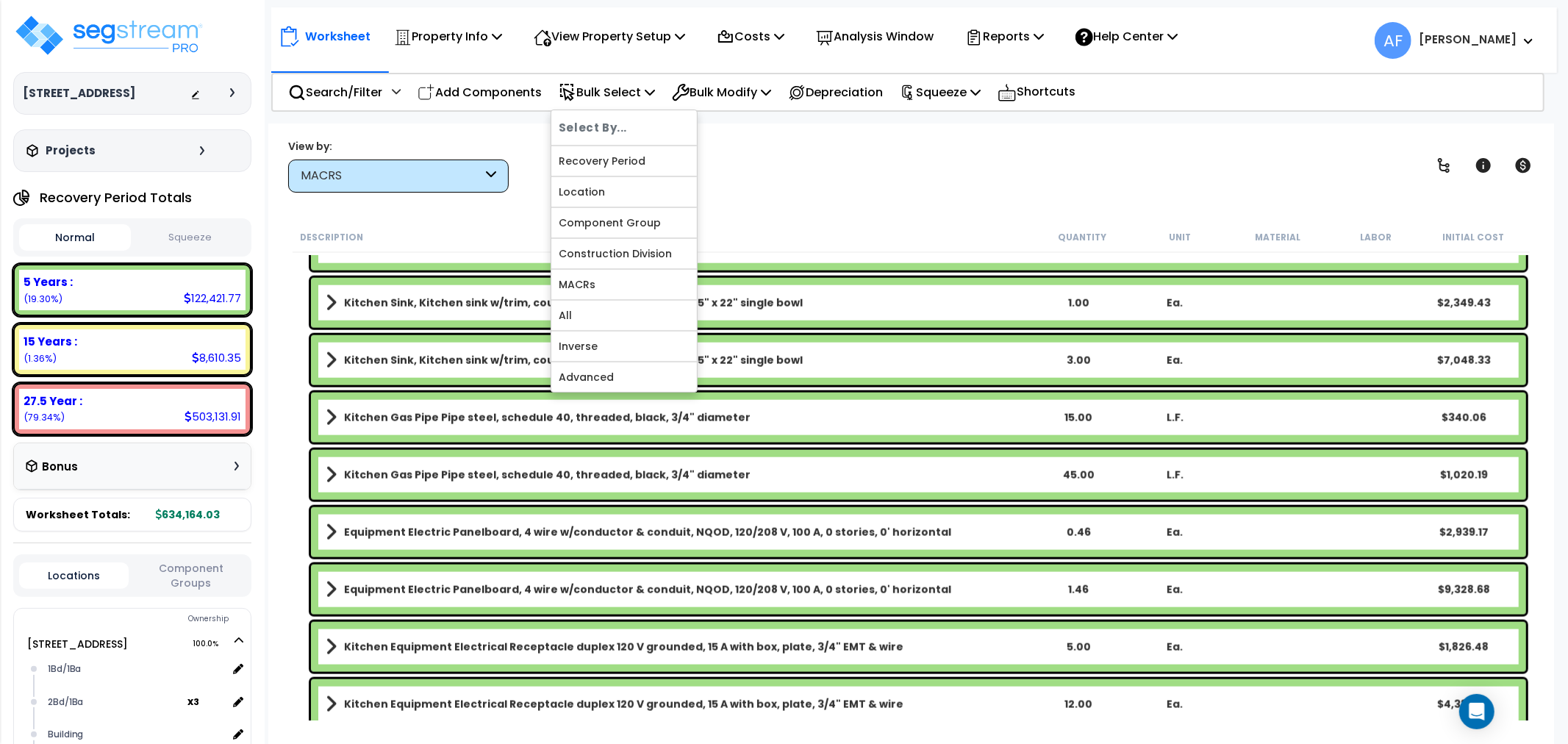
click at [767, 156] on div "View by: MACRS High to Low (Total Cost)" at bounding box center [911, 165] width 1257 height 55
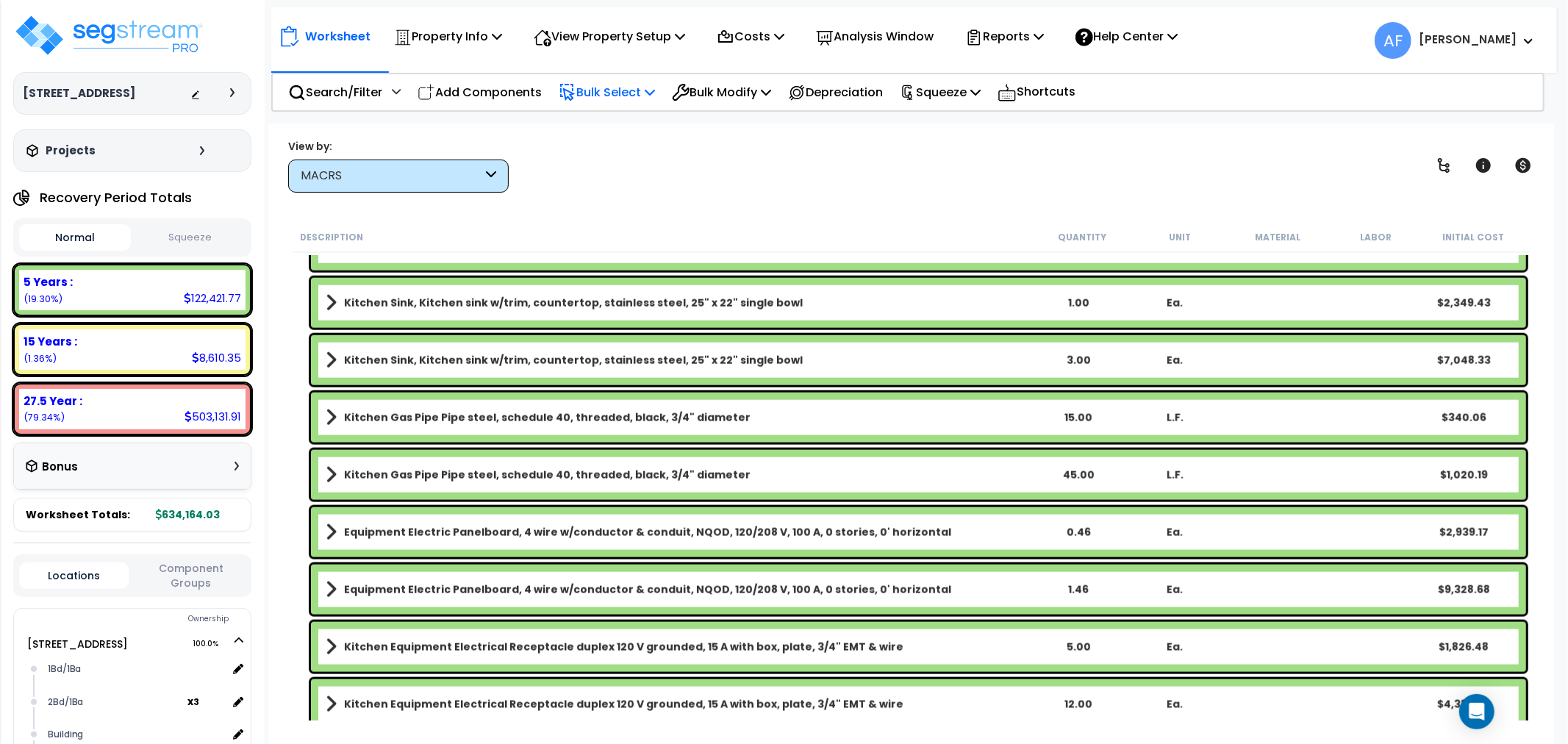
click at [601, 86] on p "Bulk Select" at bounding box center [607, 92] width 97 height 20
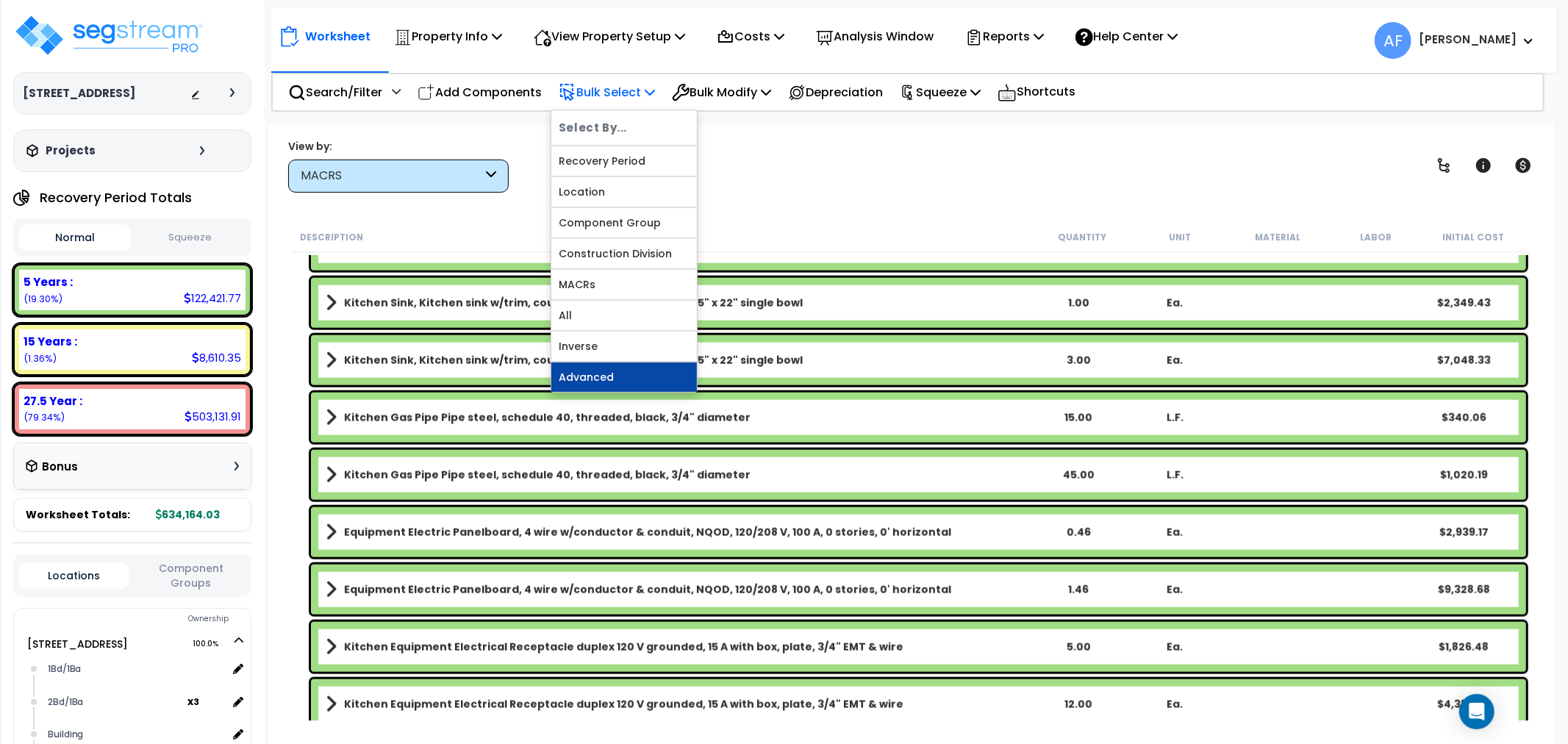
click at [642, 381] on link "Advanced" at bounding box center [624, 376] width 146 height 29
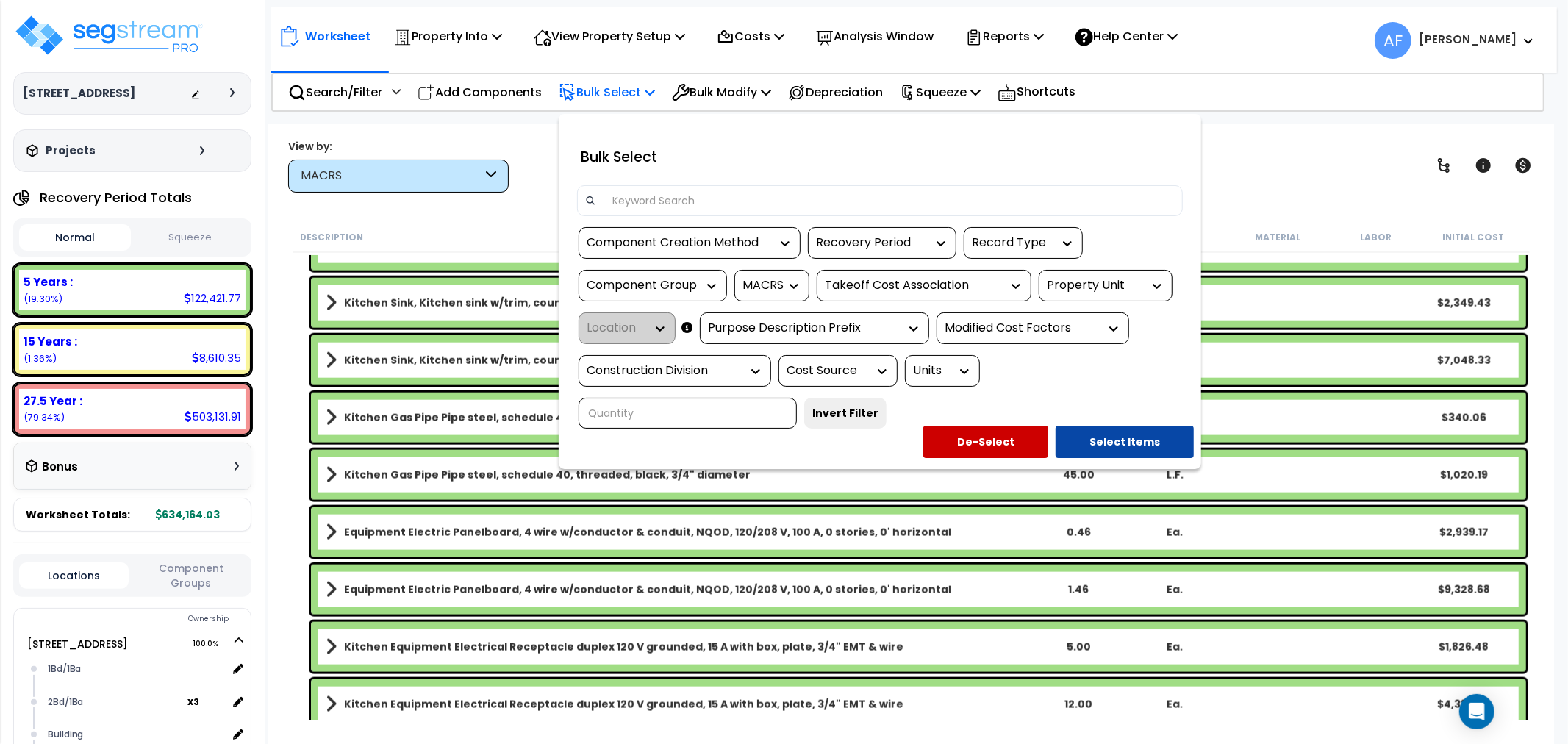
click at [746, 371] on div at bounding box center [752, 371] width 22 height 15
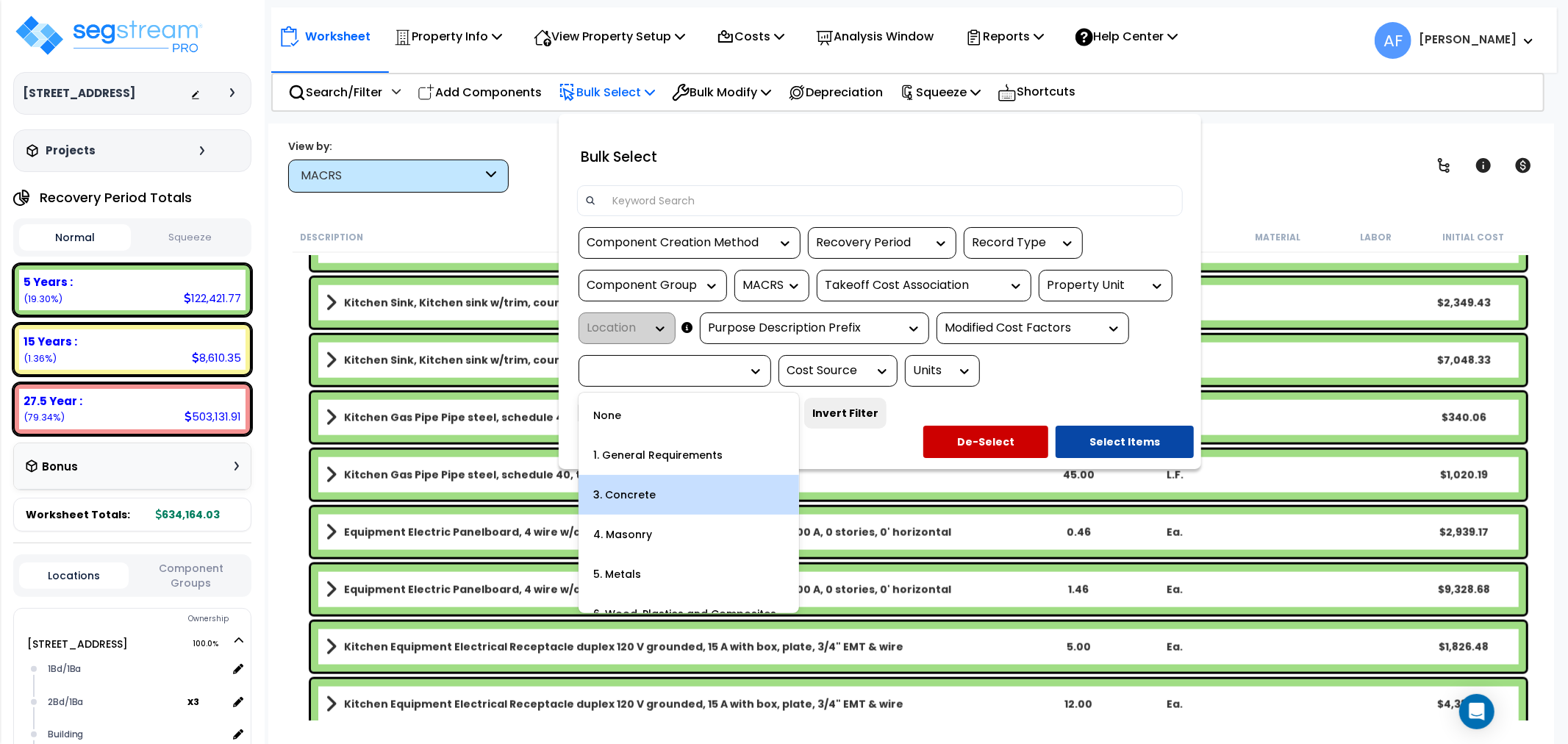
click at [666, 487] on div "3. Concrete" at bounding box center [689, 494] width 220 height 40
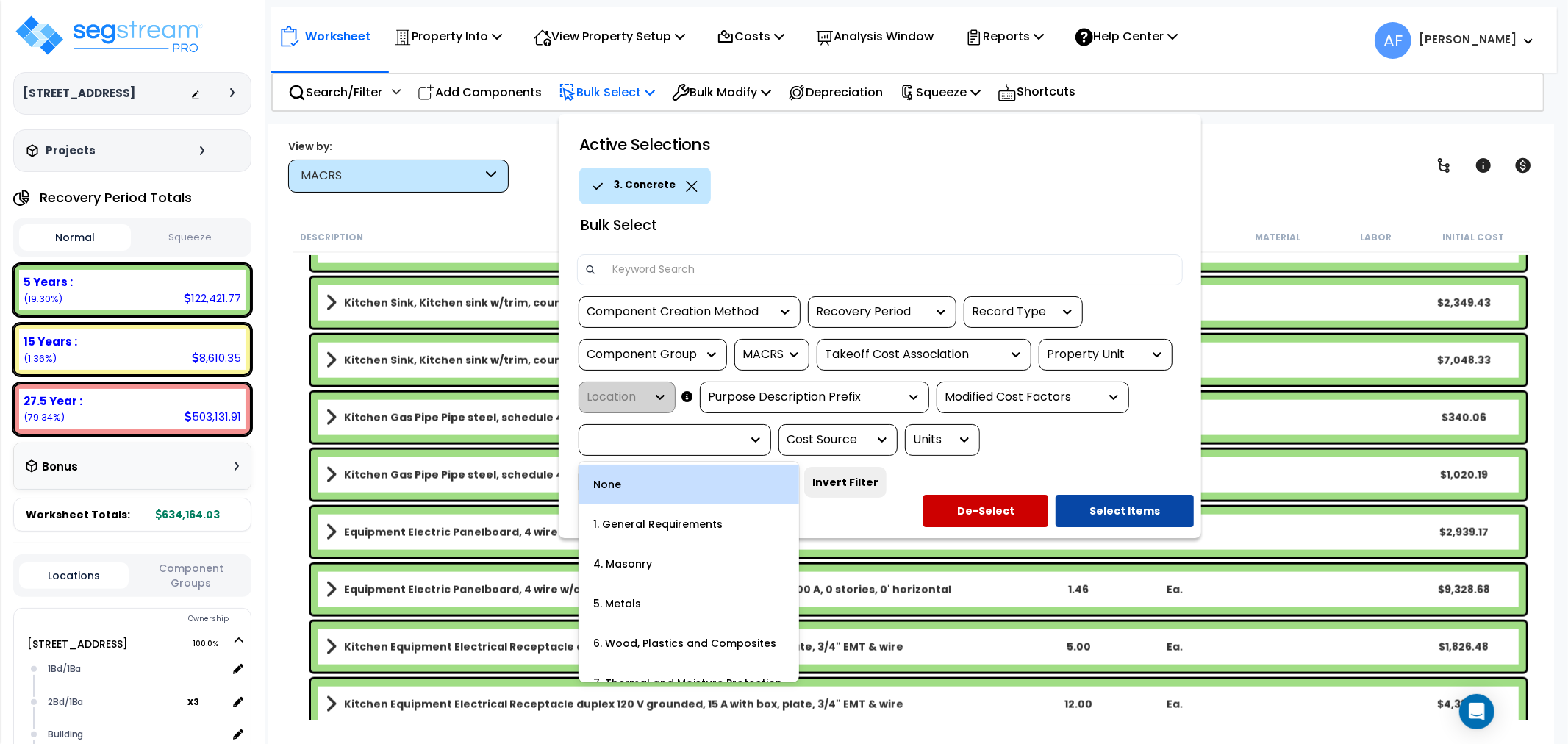
click at [713, 453] on div at bounding box center [674, 440] width 193 height 32
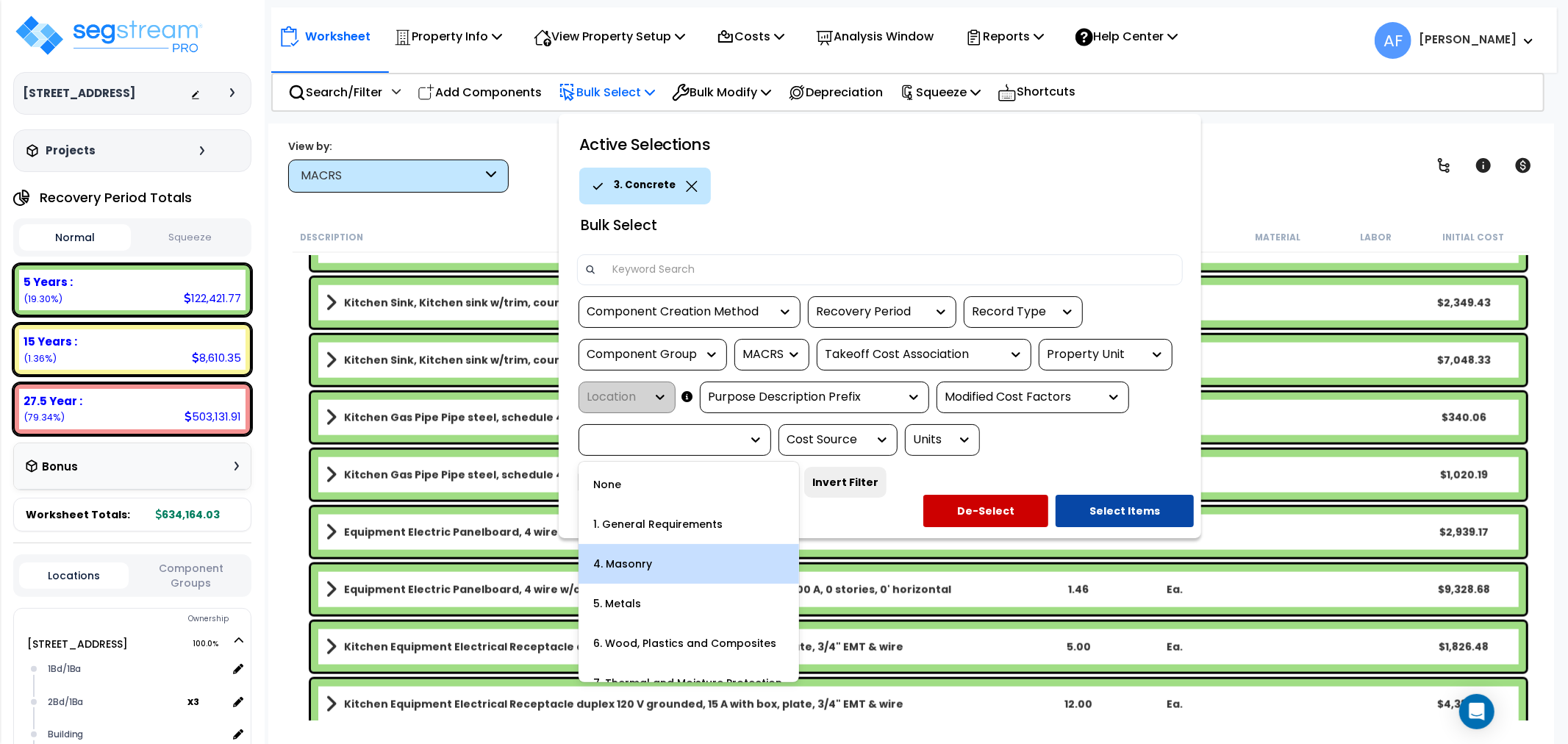
scroll to position [82, 0]
click at [698, 567] on div "6. Wood, Plastics and Composites" at bounding box center [689, 562] width 220 height 40
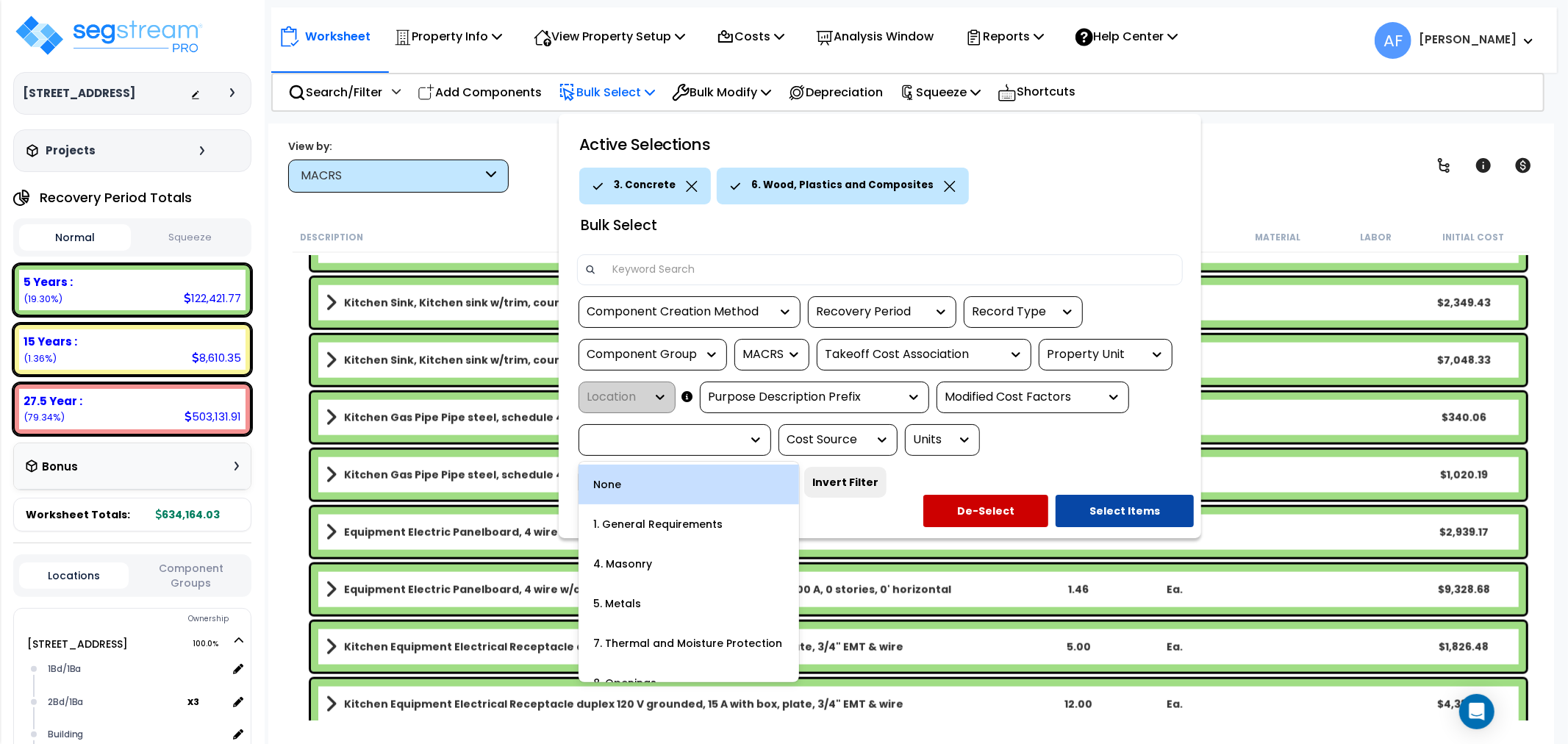
click at [751, 438] on icon at bounding box center [756, 440] width 15 height 15
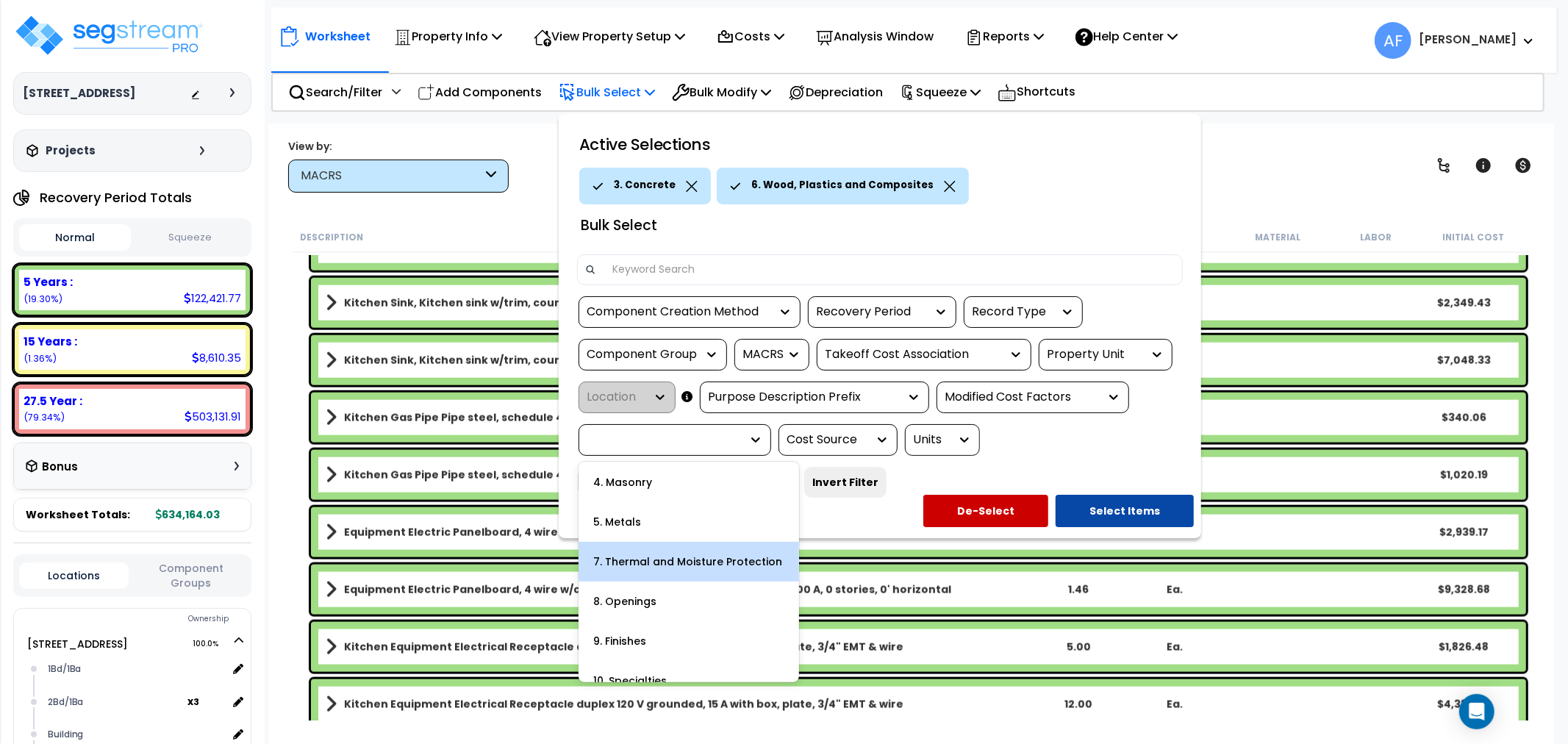
drag, startPoint x: 686, startPoint y: 566, endPoint x: 699, endPoint y: 539, distance: 30.0
click at [687, 566] on div "7. Thermal and Moisture Protection" at bounding box center [689, 562] width 220 height 40
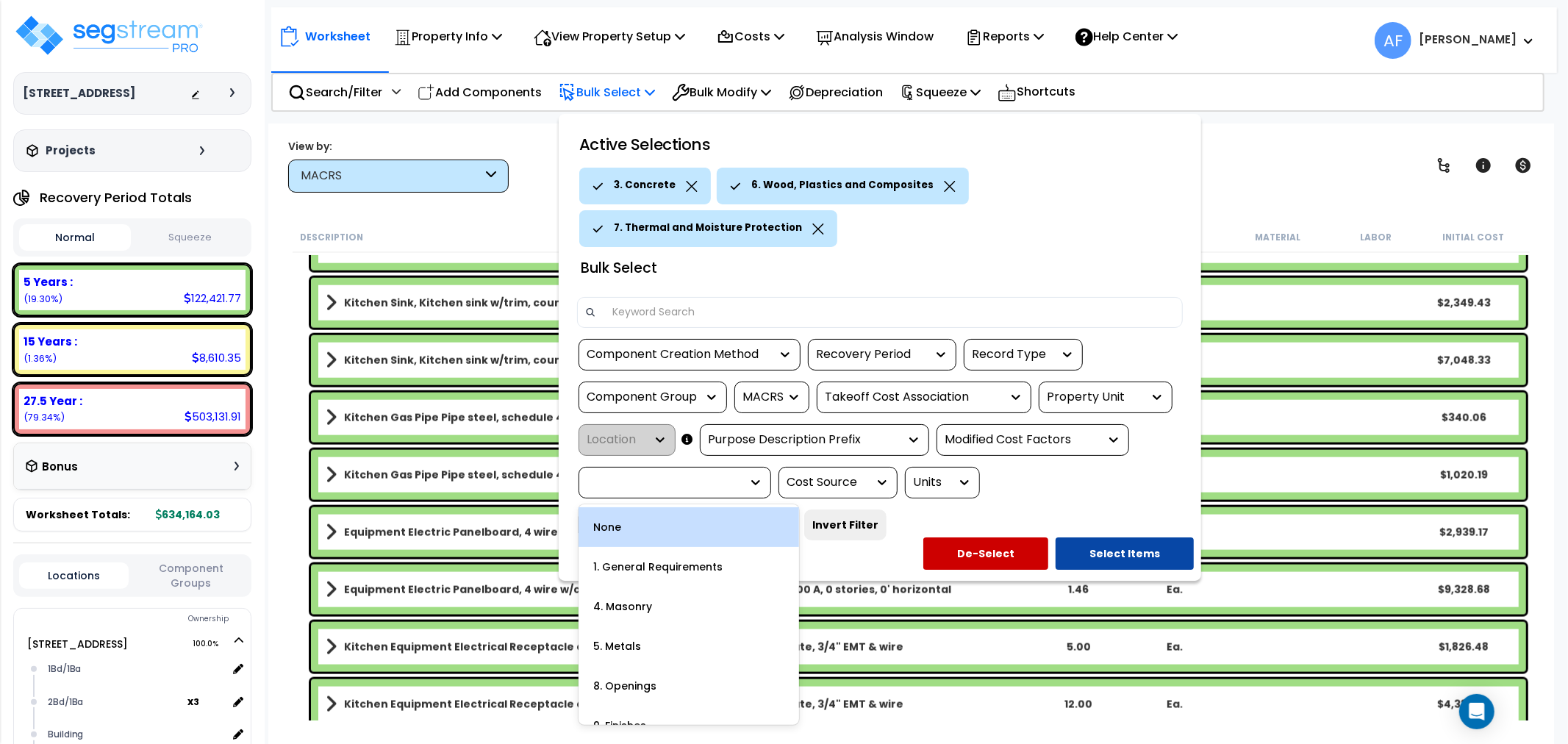
click at [728, 474] on div at bounding box center [663, 482] width 155 height 17
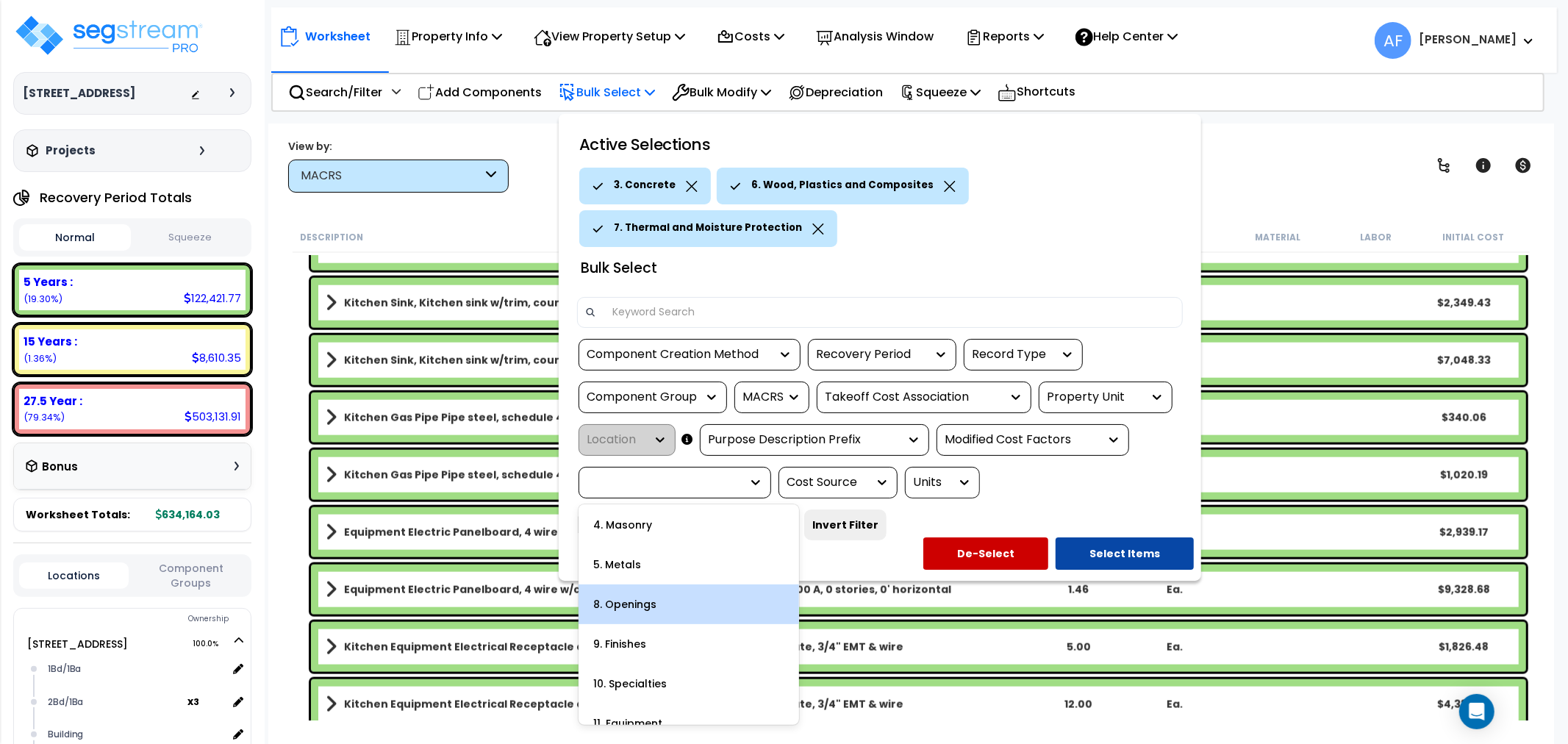
click at [658, 597] on div "8. Openings" at bounding box center [689, 605] width 220 height 40
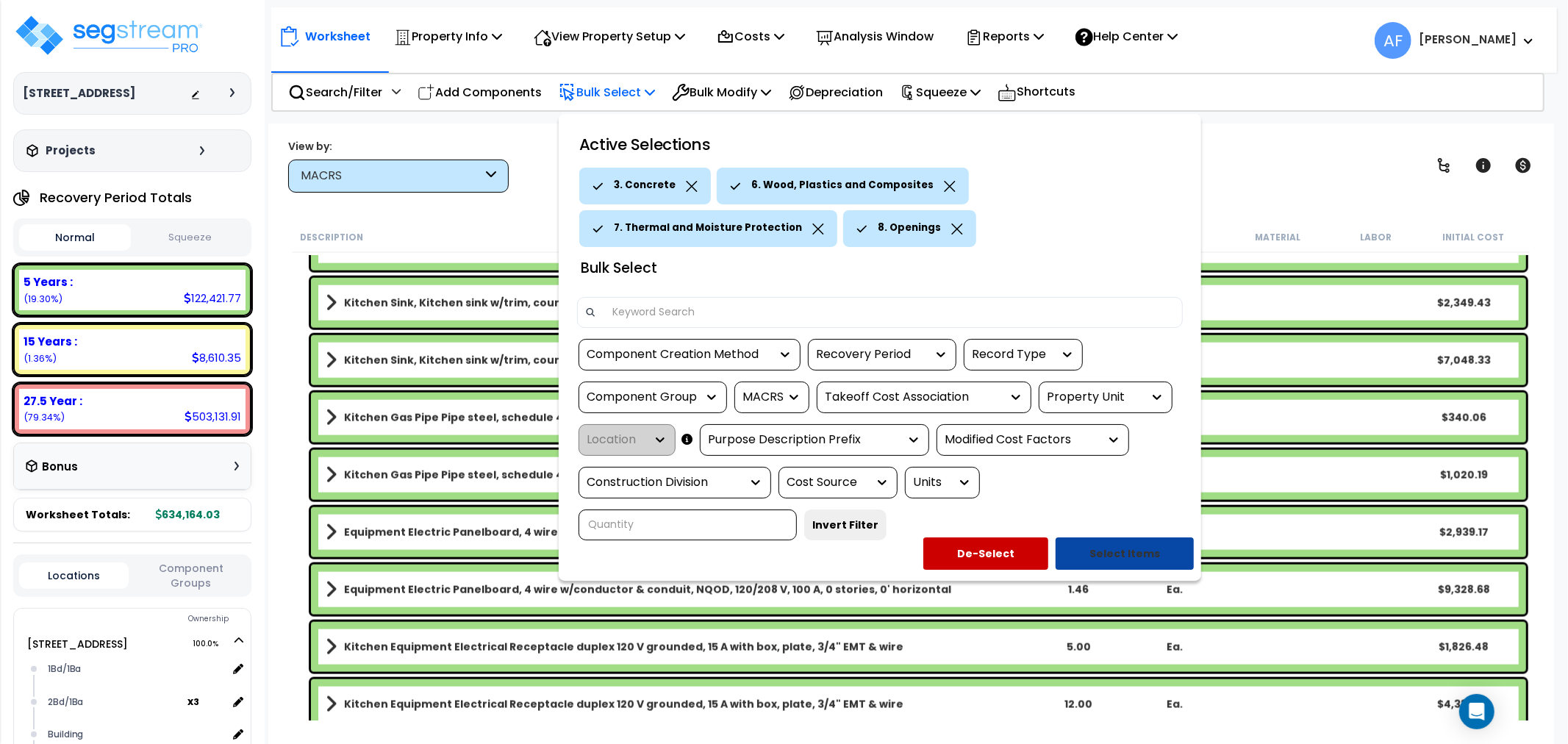
click at [1115, 547] on button "Select Items" at bounding box center [1124, 553] width 138 height 32
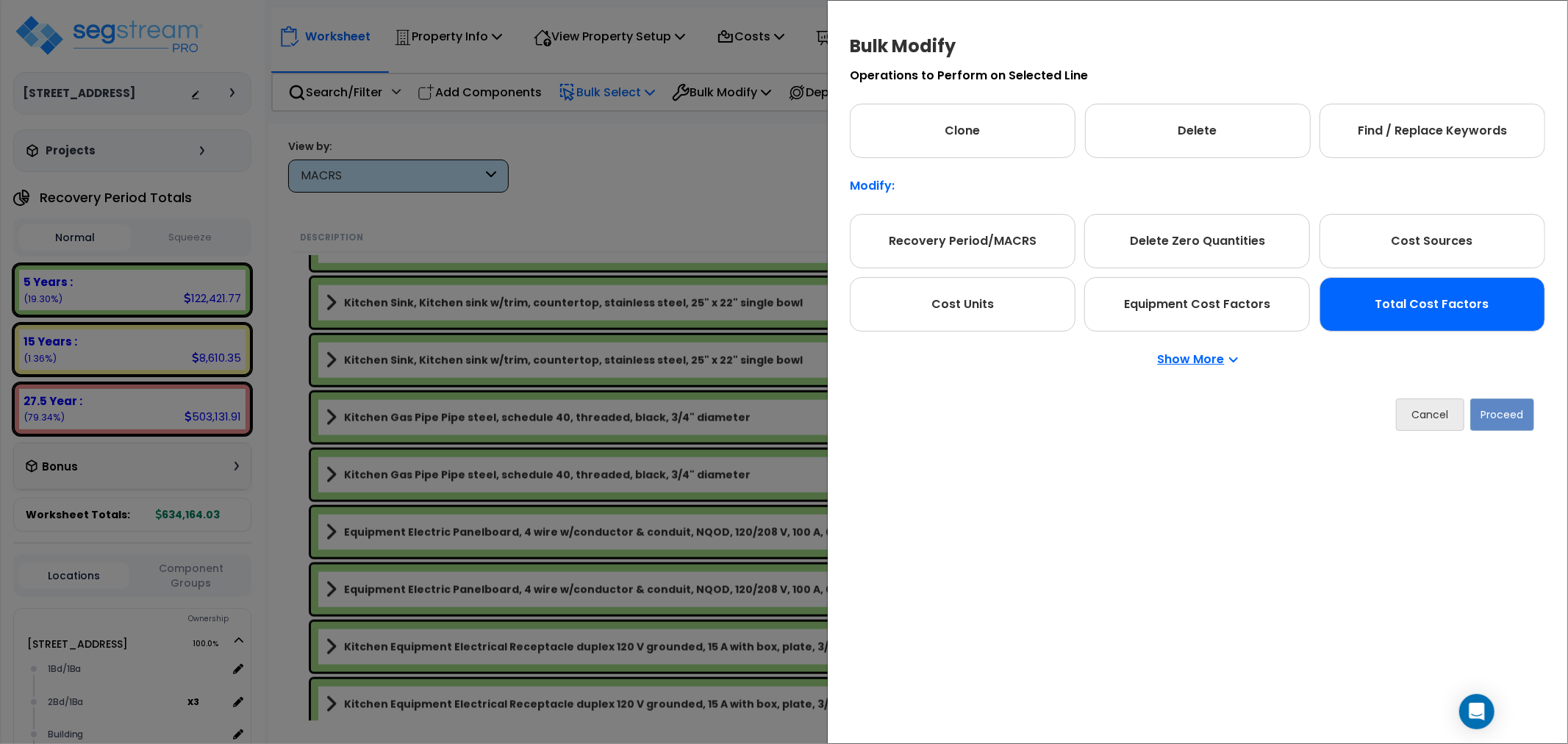
click at [1428, 311] on div "Total Cost Factors" at bounding box center [1432, 304] width 226 height 55
click at [1497, 414] on button "Proceed" at bounding box center [1502, 414] width 64 height 32
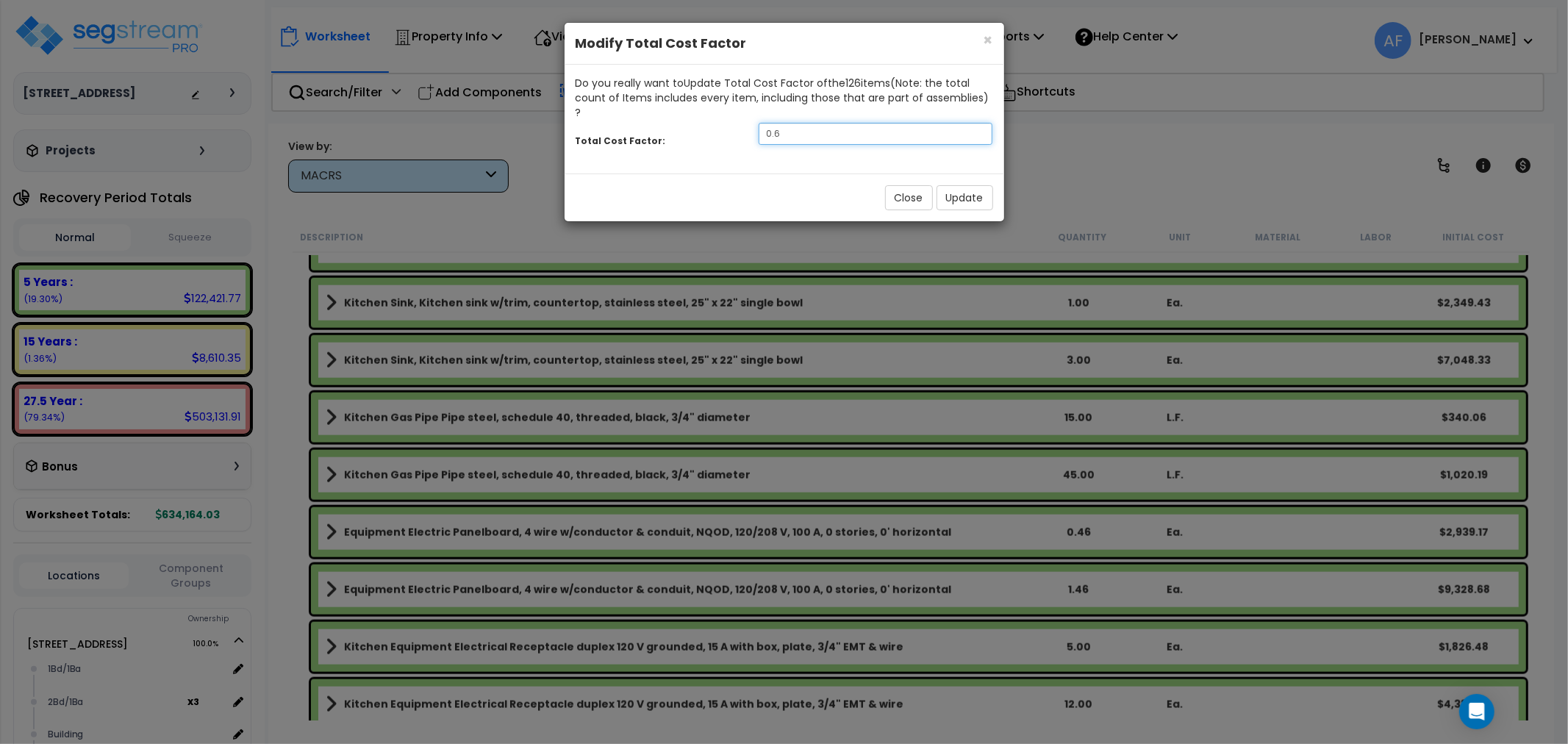
click at [819, 127] on input "0.6" at bounding box center [876, 134] width 235 height 22
type input "0.5"
click at [971, 185] on button "Update" at bounding box center [964, 198] width 56 height 25
